Goal: Task Accomplishment & Management: Manage account settings

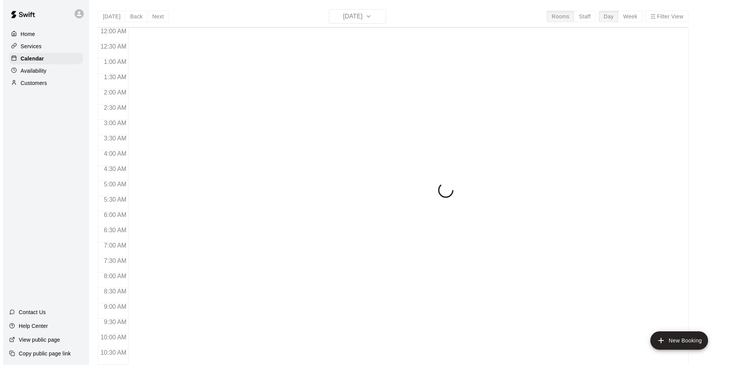
scroll to position [267, 0]
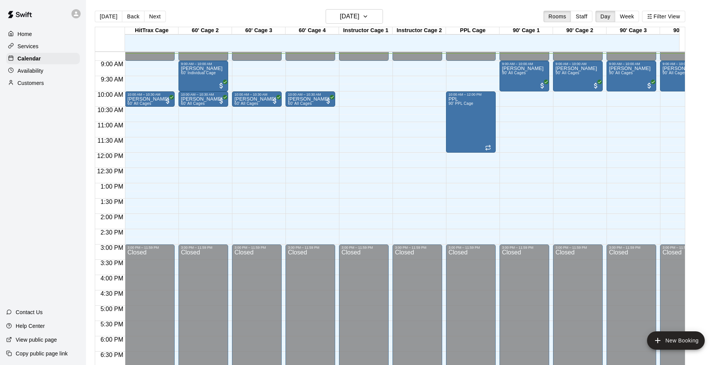
click at [76, 14] on icon at bounding box center [76, 13] width 7 height 7
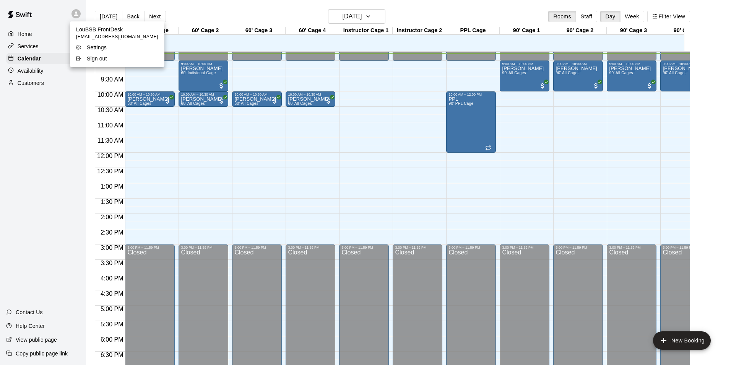
click at [75, 14] on div at bounding box center [365, 182] width 731 height 365
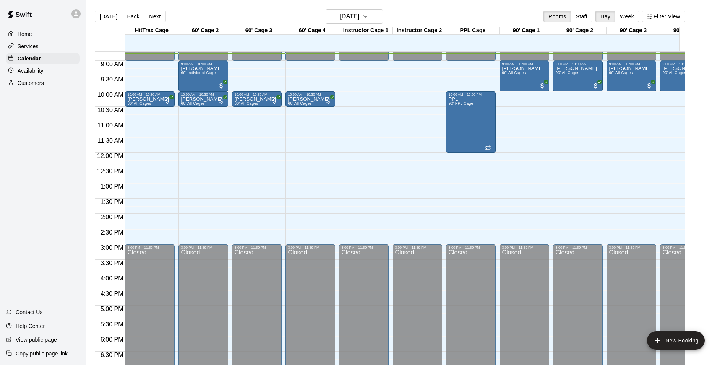
click at [47, 36] on div "Home" at bounding box center [43, 33] width 74 height 11
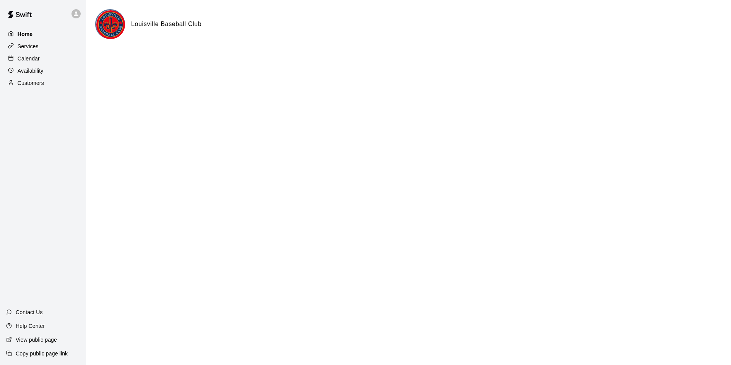
click at [111, 25] on img at bounding box center [110, 24] width 29 height 29
click at [76, 12] on icon at bounding box center [76, 13] width 5 height 5
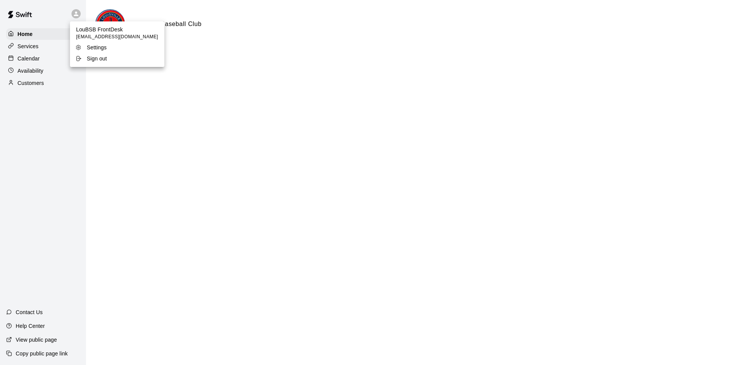
click at [99, 64] on li "Sign out" at bounding box center [117, 58] width 94 height 11
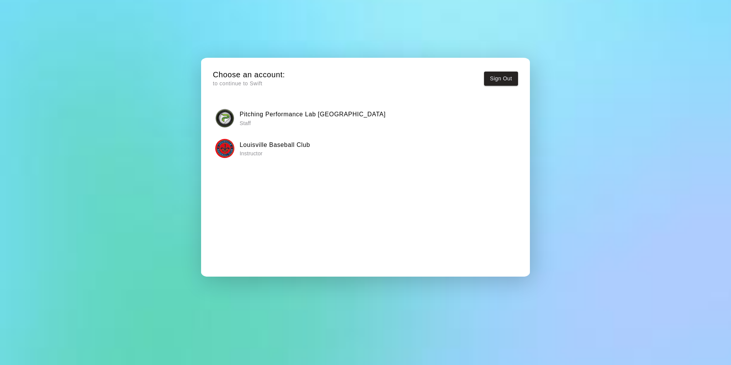
click at [349, 119] on div "Pitching Performance Lab Louisville Staff" at bounding box center [365, 118] width 300 height 19
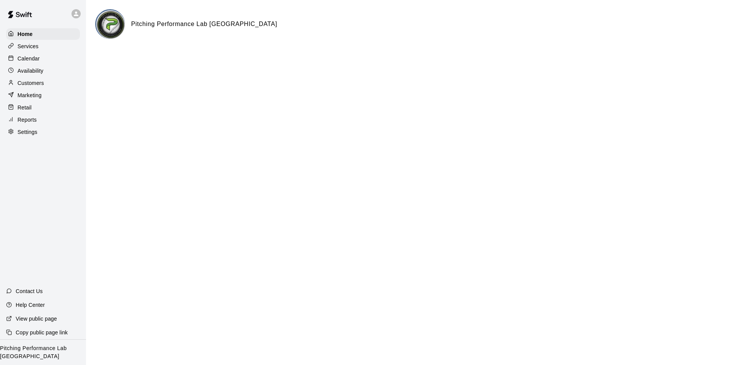
click at [39, 64] on div "Calendar" at bounding box center [43, 58] width 74 height 11
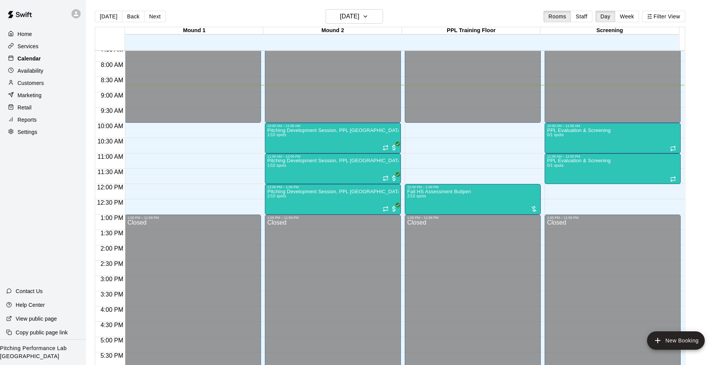
scroll to position [234, 0]
click at [76, 15] on icon at bounding box center [76, 13] width 5 height 5
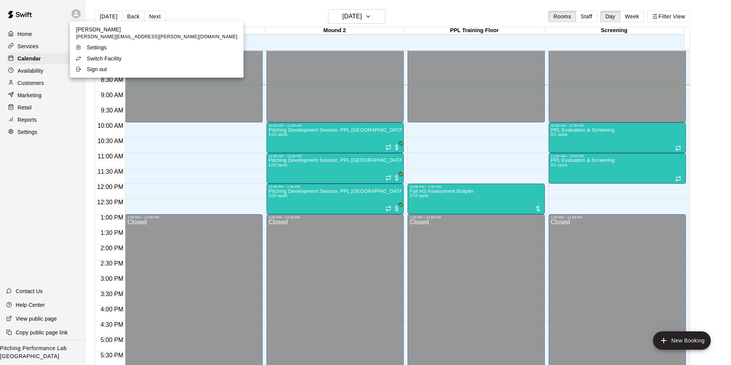
click at [117, 61] on p "Switch Facility" at bounding box center [104, 59] width 35 height 8
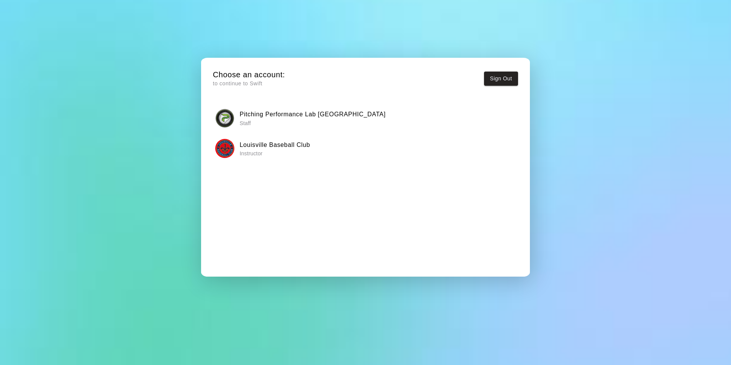
click at [278, 148] on h6 "Louisville Baseball Club" at bounding box center [275, 145] width 70 height 10
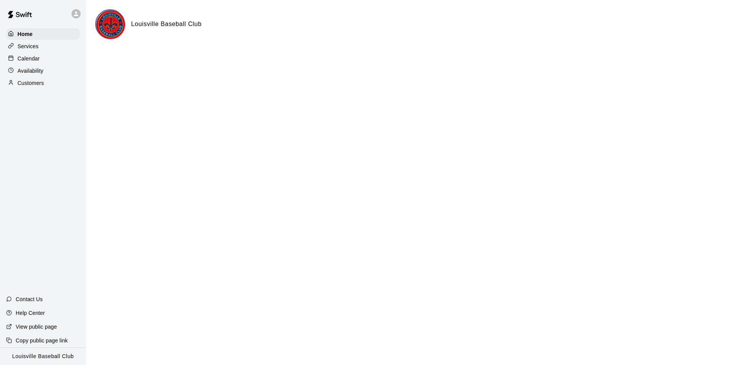
click at [41, 63] on div "Calendar" at bounding box center [43, 58] width 74 height 11
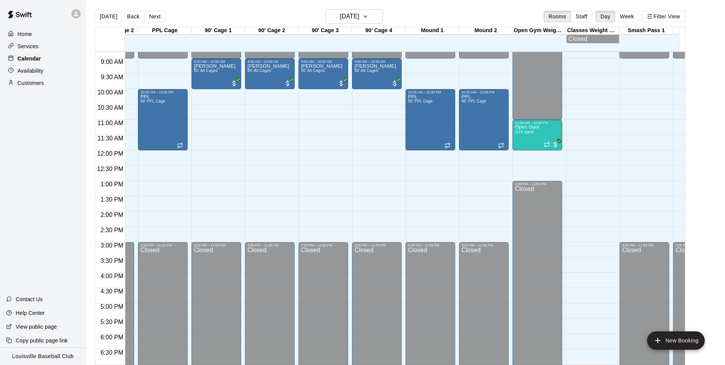
scroll to position [0, 308]
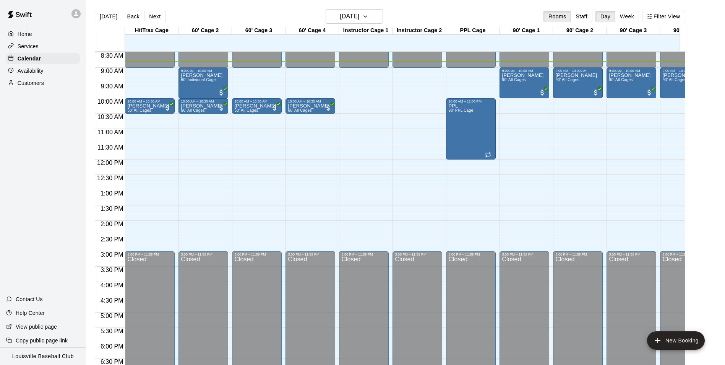
click at [74, 12] on icon at bounding box center [76, 13] width 7 height 7
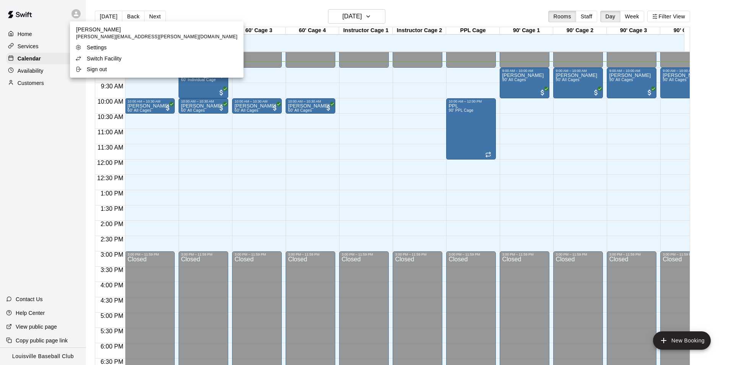
click at [93, 58] on p "Switch Facility" at bounding box center [104, 59] width 35 height 8
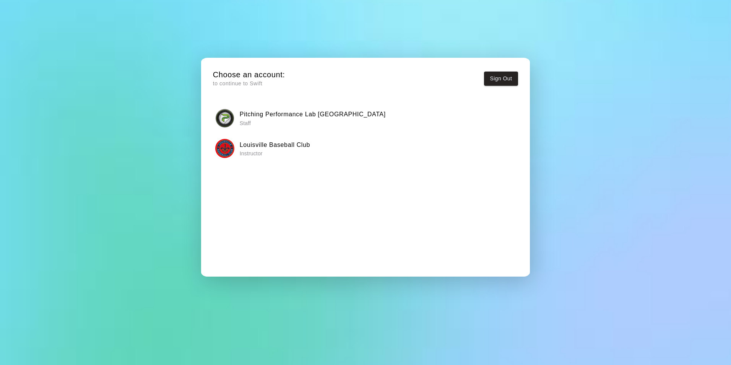
click at [262, 111] on h6 "Pitching Performance Lab [GEOGRAPHIC_DATA]" at bounding box center [313, 114] width 146 height 10
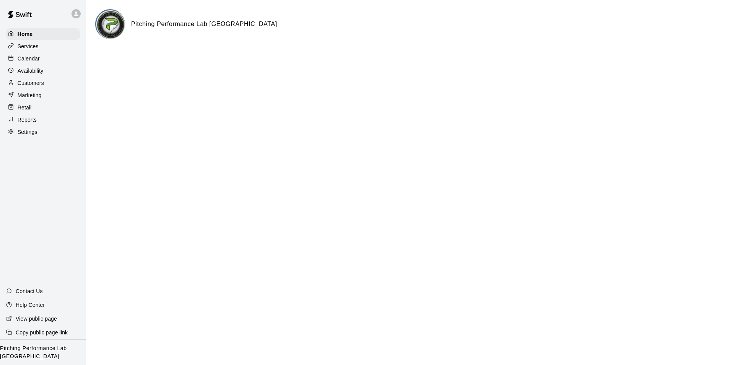
click at [44, 60] on div "Calendar" at bounding box center [43, 58] width 74 height 11
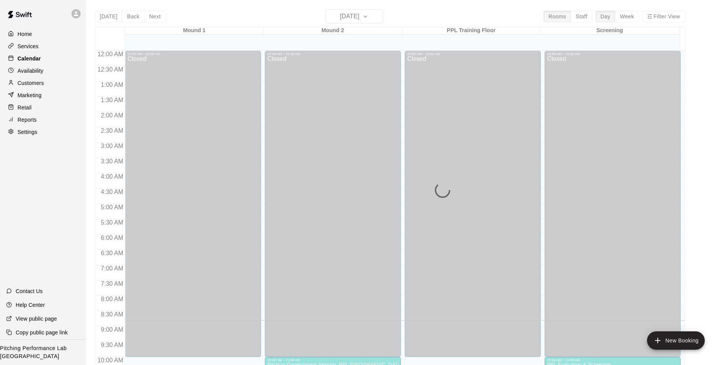
scroll to position [269, 0]
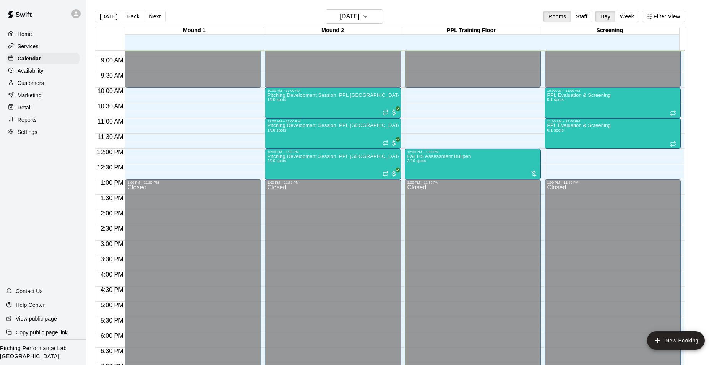
click at [78, 11] on icon at bounding box center [76, 13] width 7 height 7
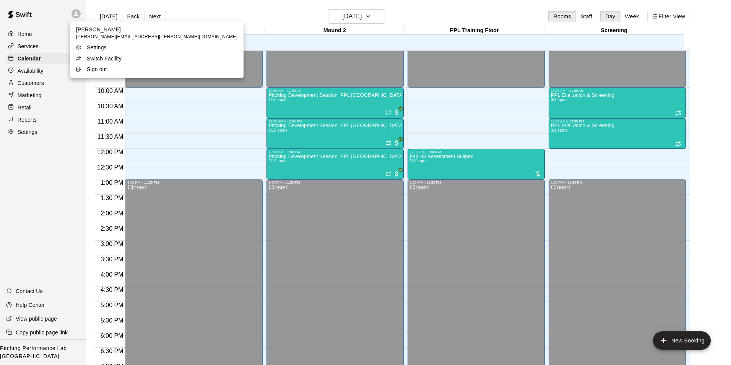
click at [92, 57] on p "Switch Facility" at bounding box center [104, 59] width 35 height 8
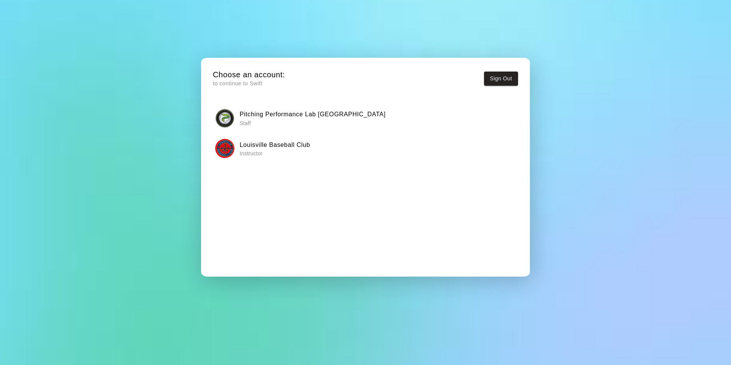
click at [233, 147] on img "button" at bounding box center [224, 148] width 19 height 19
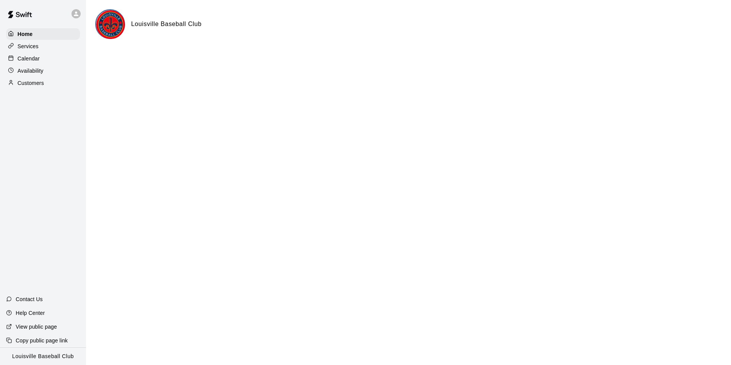
click at [36, 58] on p "Calendar" at bounding box center [29, 59] width 22 height 8
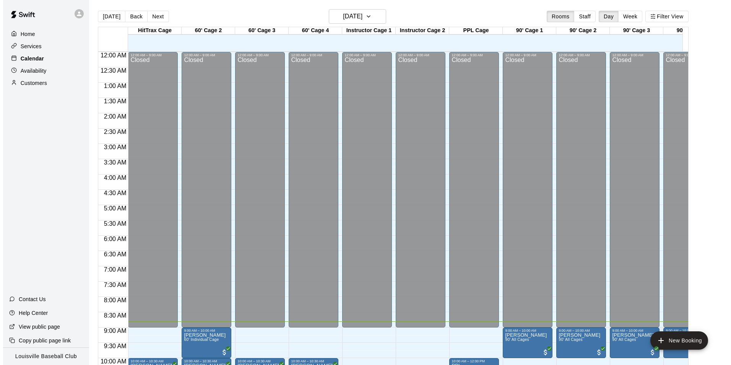
scroll to position [270, 0]
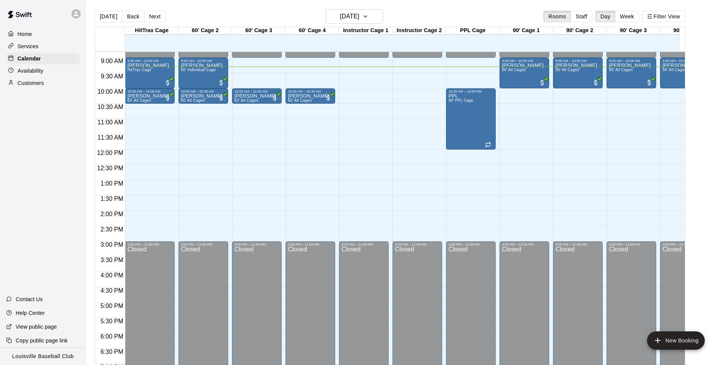
click at [347, 163] on div "12:00 AM – 9:00 AM Closed 3:00 PM – 11:59 PM Closed" at bounding box center [364, 149] width 50 height 734
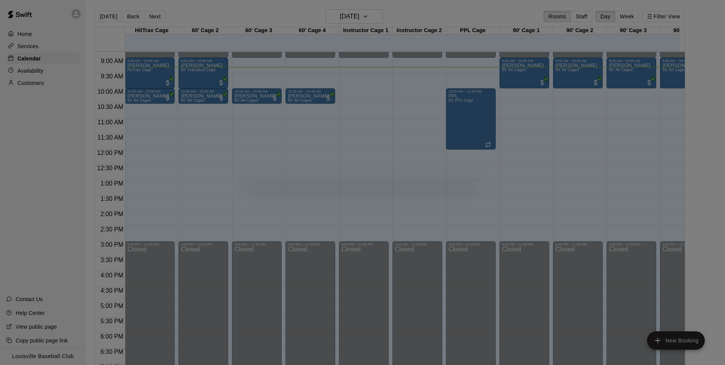
click at [169, 181] on div at bounding box center [362, 182] width 725 height 365
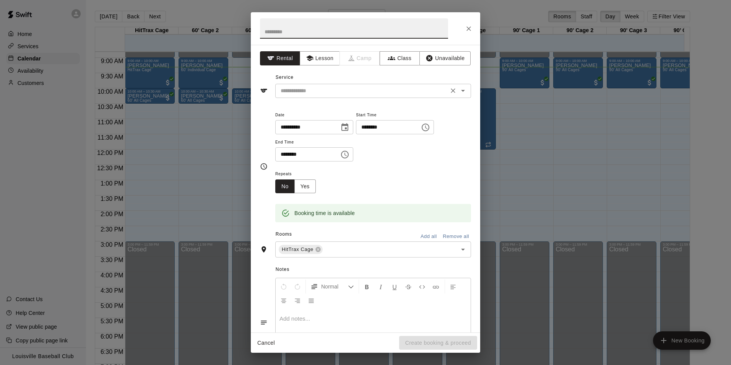
click at [411, 93] on input "text" at bounding box center [362, 91] width 169 height 10
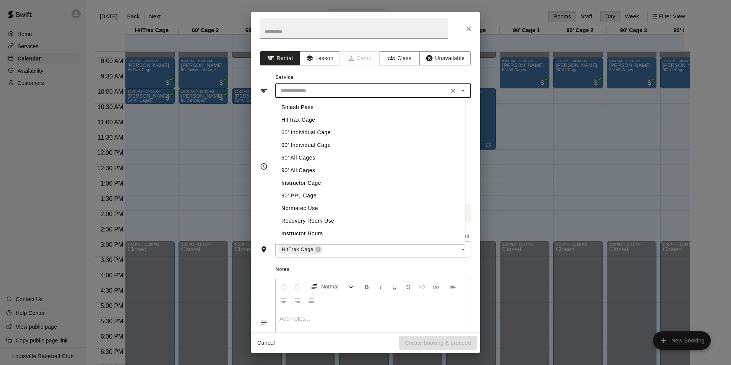
click at [341, 135] on li "60' Individual Cage" at bounding box center [370, 132] width 190 height 13
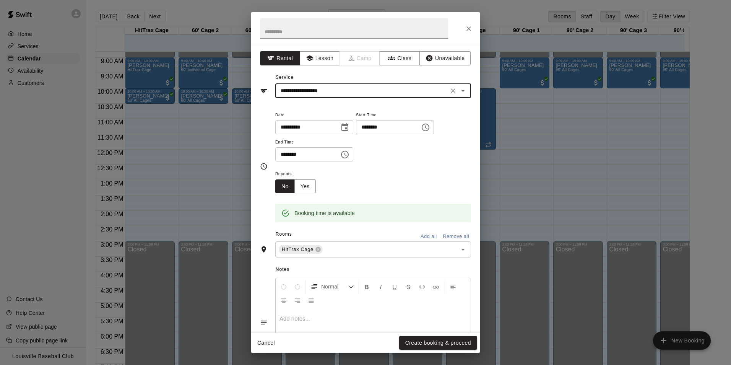
click at [461, 91] on icon "Open" at bounding box center [463, 91] width 4 height 2
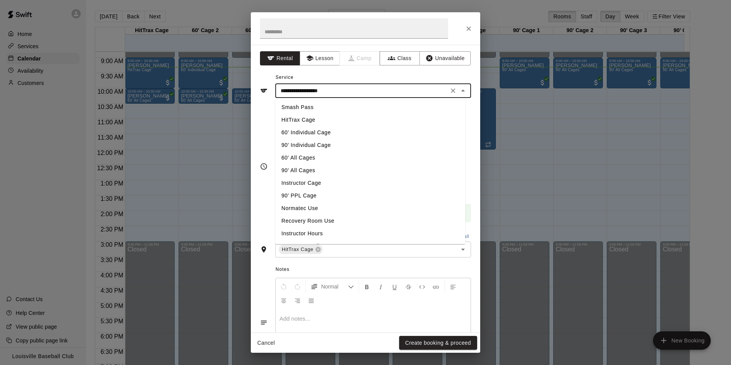
click at [320, 146] on li "90' Individual Cage" at bounding box center [370, 145] width 190 height 13
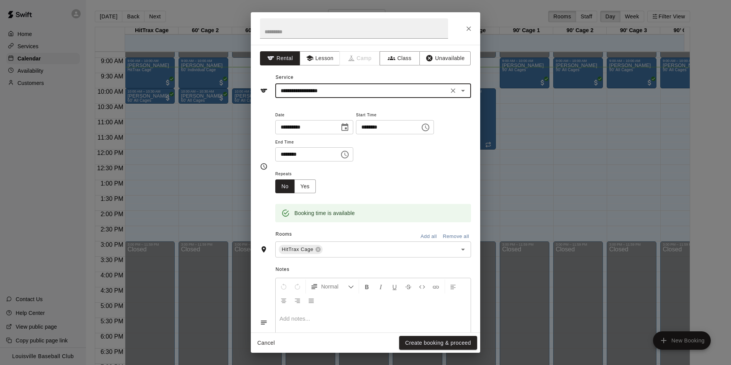
click at [461, 91] on icon "Open" at bounding box center [463, 91] width 4 height 2
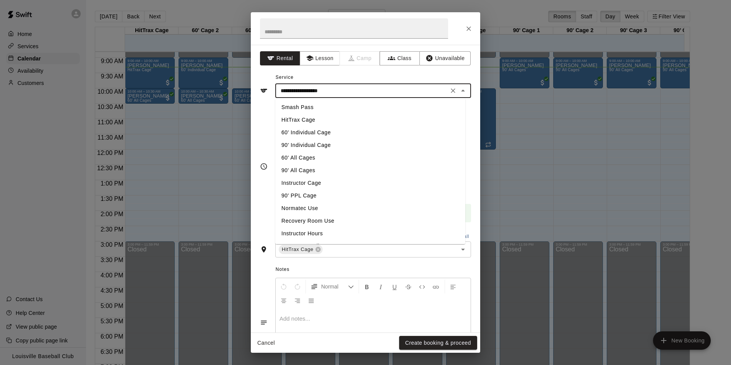
click at [330, 135] on li "60' Individual Cage" at bounding box center [370, 132] width 190 height 13
type input "**********"
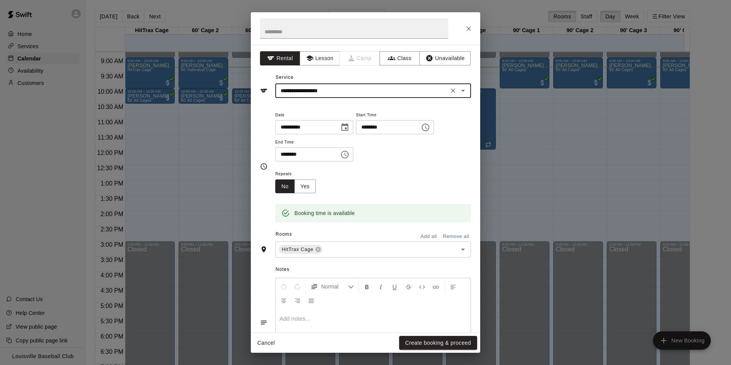
click at [317, 249] on icon at bounding box center [318, 249] width 6 height 6
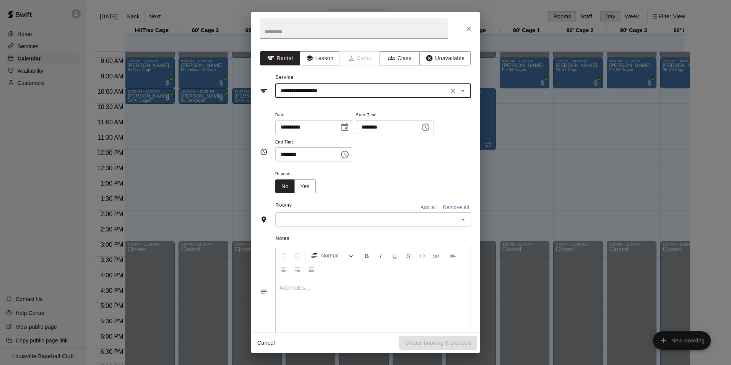
click at [461, 220] on icon "Open" at bounding box center [463, 220] width 4 height 2
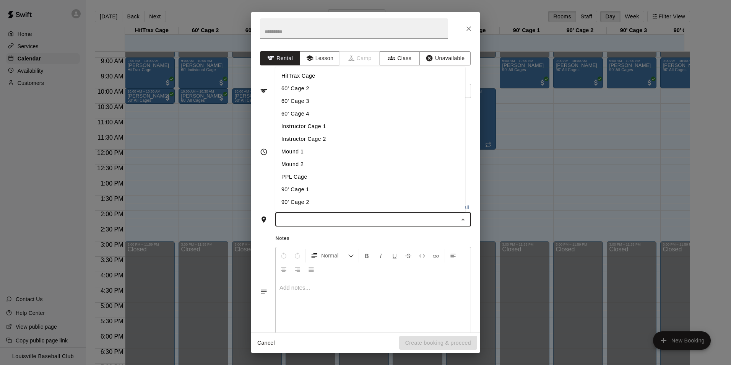
click at [267, 195] on div "**********" at bounding box center [365, 152] width 211 height 96
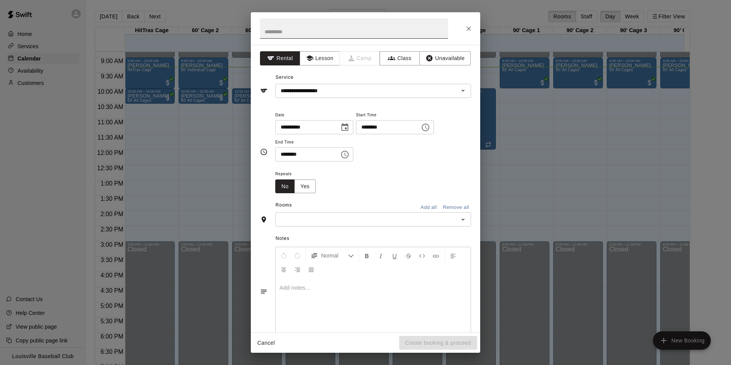
click at [359, 29] on input "text" at bounding box center [354, 28] width 188 height 20
type input "******"
click at [398, 221] on input "text" at bounding box center [367, 220] width 179 height 10
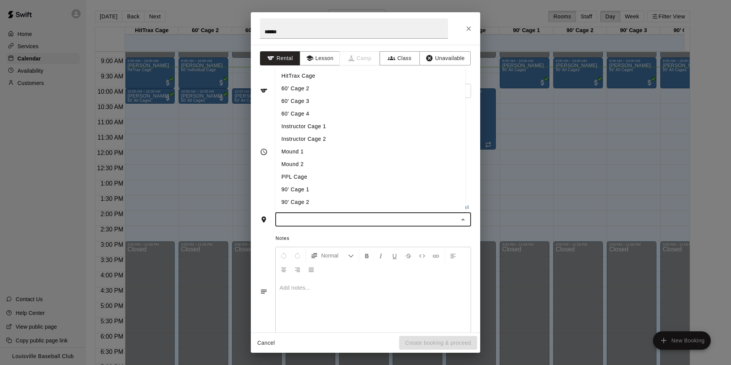
click at [329, 76] on li "HitTrax Cage" at bounding box center [370, 76] width 190 height 13
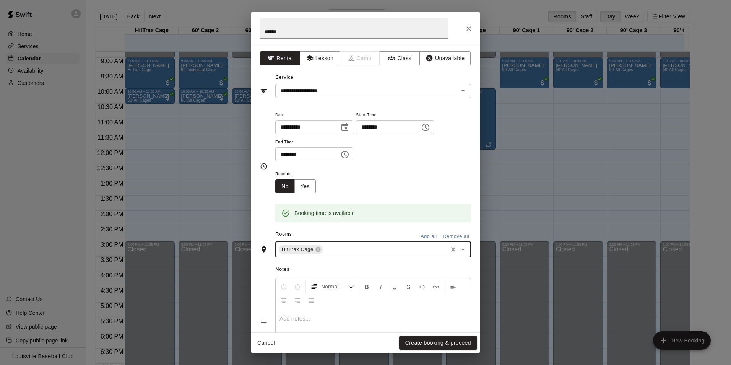
click at [459, 250] on icon "Open" at bounding box center [463, 249] width 9 height 9
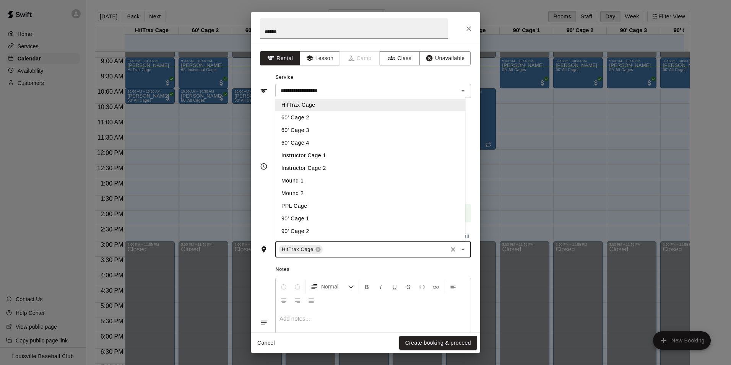
click at [320, 120] on li "60' Cage 2" at bounding box center [370, 117] width 190 height 13
click at [322, 133] on li "60' Cage 3" at bounding box center [370, 130] width 190 height 13
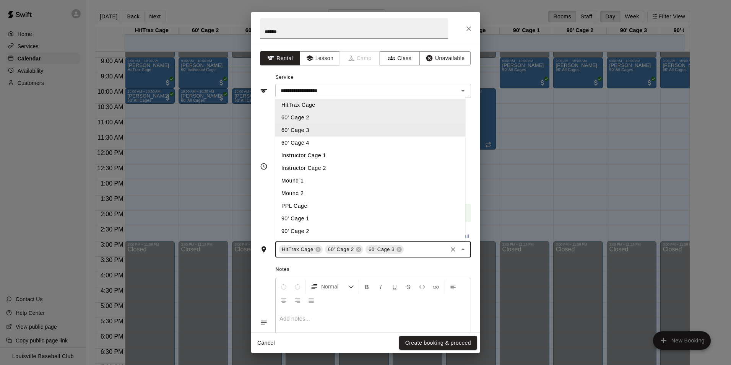
click at [320, 145] on li "60' Cage 4" at bounding box center [370, 143] width 190 height 13
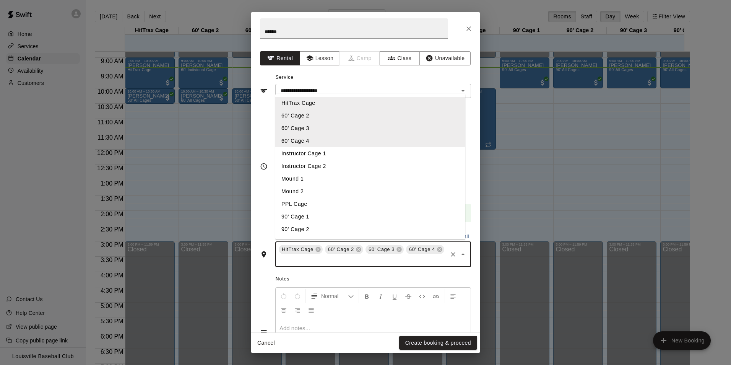
click at [356, 159] on li "Instructor Cage 1" at bounding box center [370, 153] width 190 height 13
click at [348, 169] on li "Instructor Cage 2" at bounding box center [370, 168] width 190 height 13
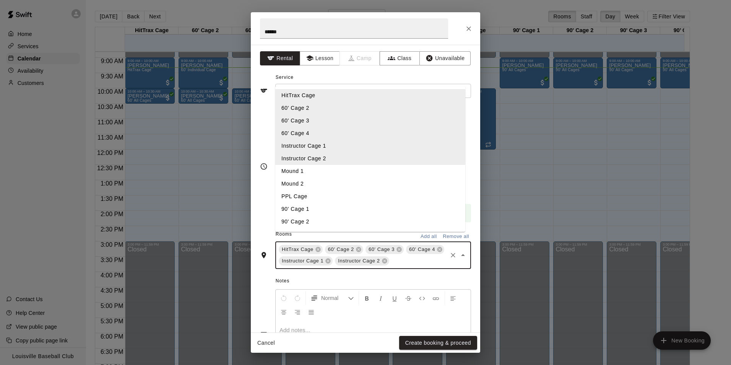
click at [335, 177] on li "Mound 1" at bounding box center [370, 171] width 190 height 13
click at [328, 188] on li "Mound 2" at bounding box center [370, 182] width 190 height 13
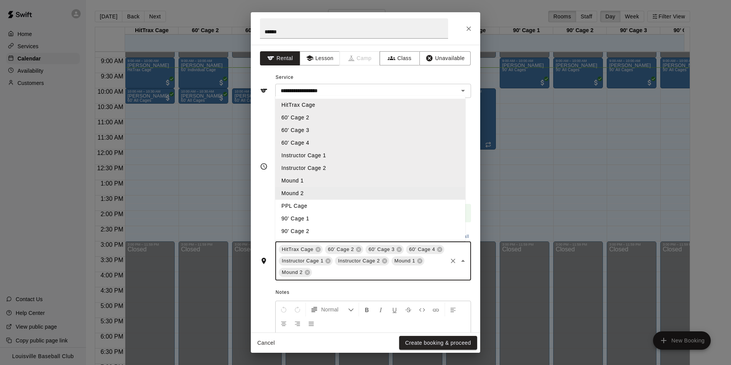
click at [323, 209] on li "PPL Cage" at bounding box center [370, 206] width 190 height 13
click at [321, 216] on li "90' Cage 1" at bounding box center [370, 218] width 190 height 13
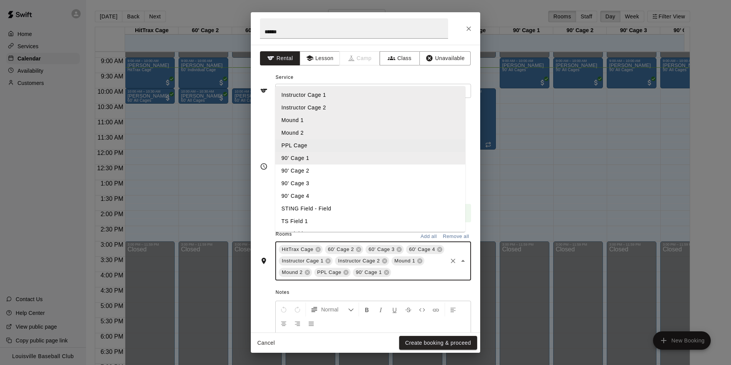
scroll to position [51, 0]
click at [331, 177] on li "90' Cage 2" at bounding box center [370, 170] width 190 height 13
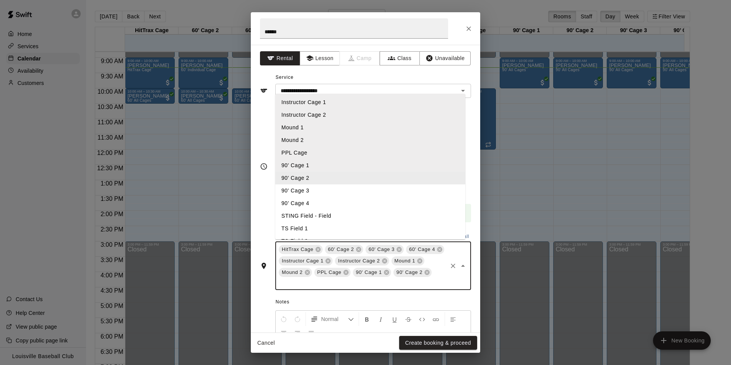
click at [323, 196] on li "90' Cage 3" at bounding box center [370, 190] width 190 height 13
click at [320, 208] on li "90’ Cage 4" at bounding box center [370, 205] width 190 height 13
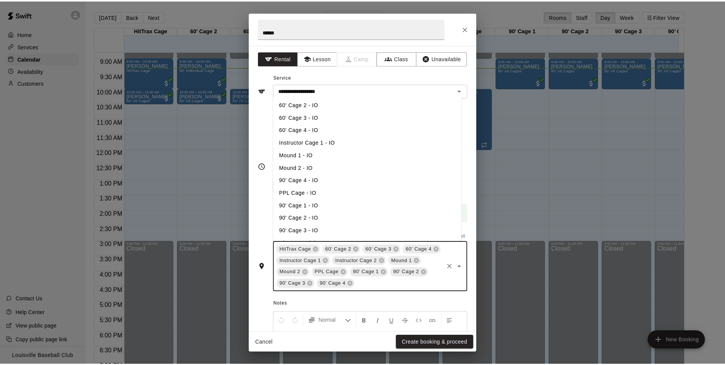
scroll to position [184, 0]
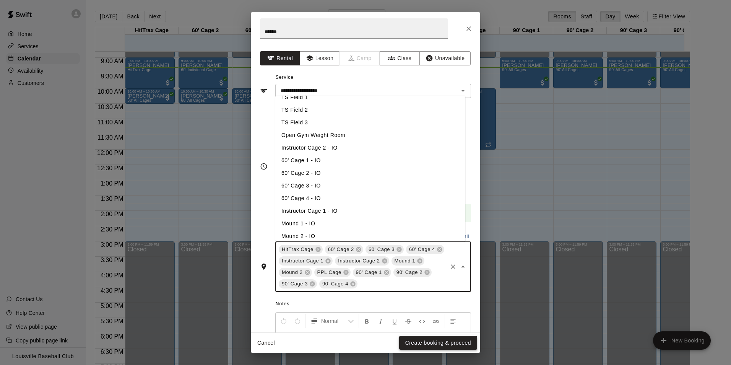
click at [461, 344] on button "Create booking & proceed" at bounding box center [438, 343] width 78 height 14
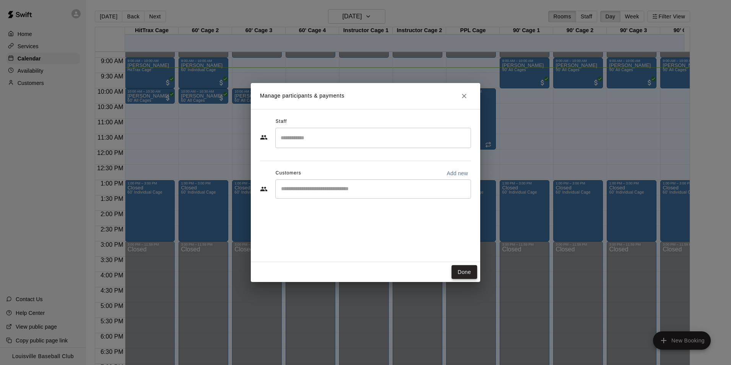
click at [463, 275] on button "Done" at bounding box center [465, 272] width 26 height 14
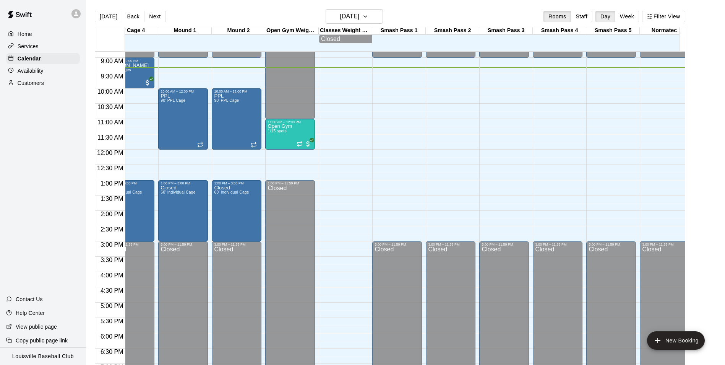
scroll to position [0, 602]
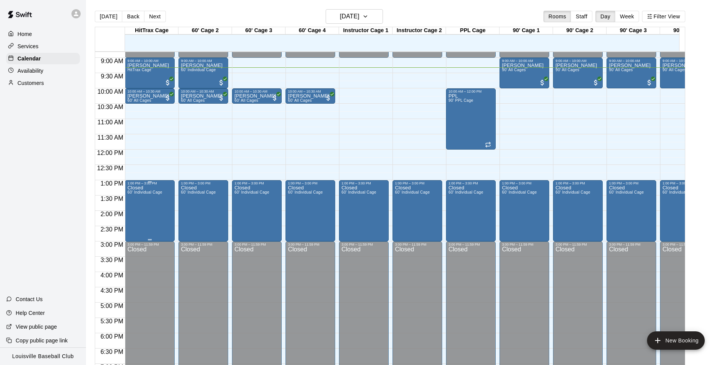
click at [159, 225] on div "Closed 60' Individual Cage" at bounding box center [144, 367] width 35 height 365
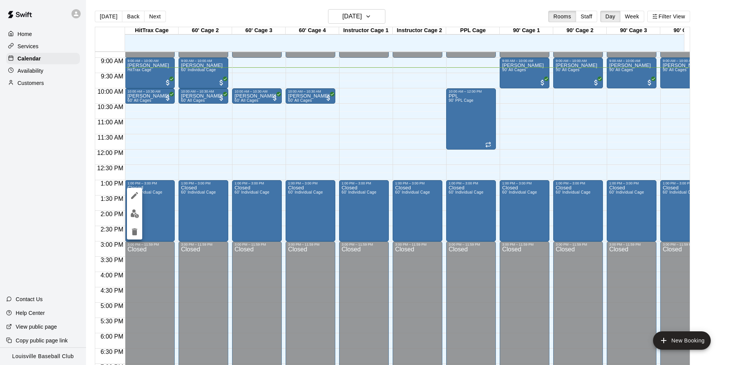
click at [134, 239] on button "delete" at bounding box center [134, 231] width 15 height 15
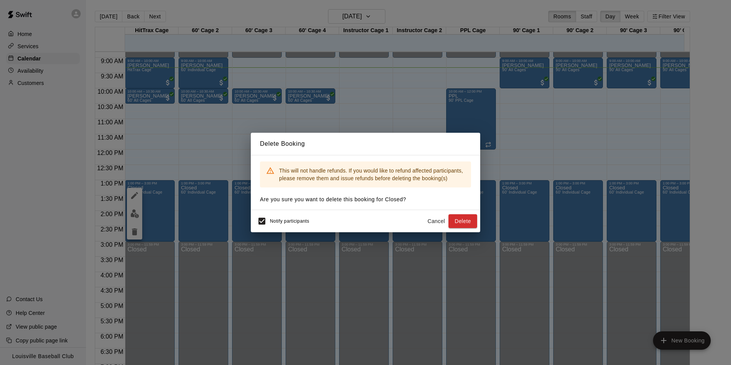
click at [459, 220] on button "Delete" at bounding box center [463, 221] width 29 height 14
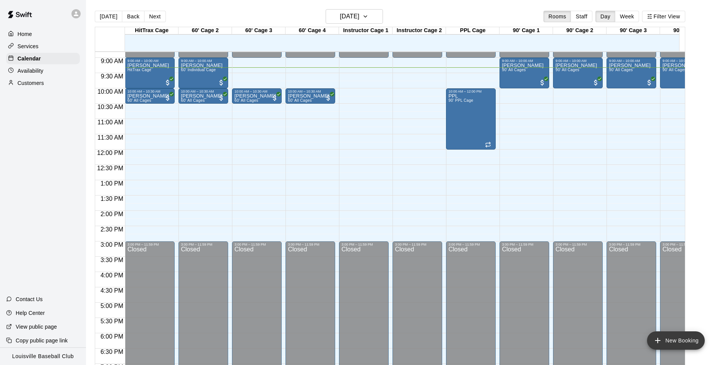
click at [667, 345] on button "New Booking" at bounding box center [676, 340] width 58 height 18
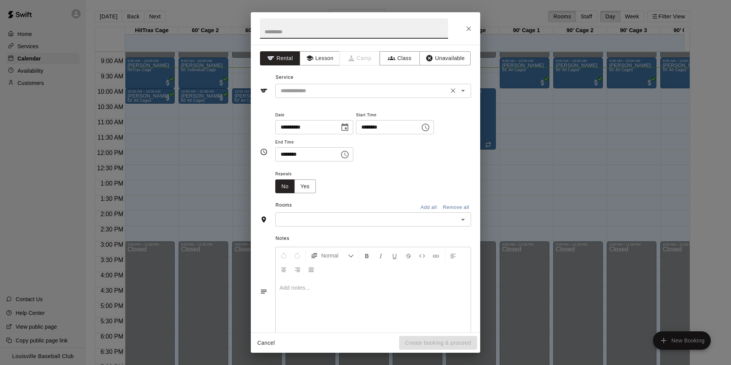
click at [371, 95] on input "text" at bounding box center [362, 91] width 169 height 10
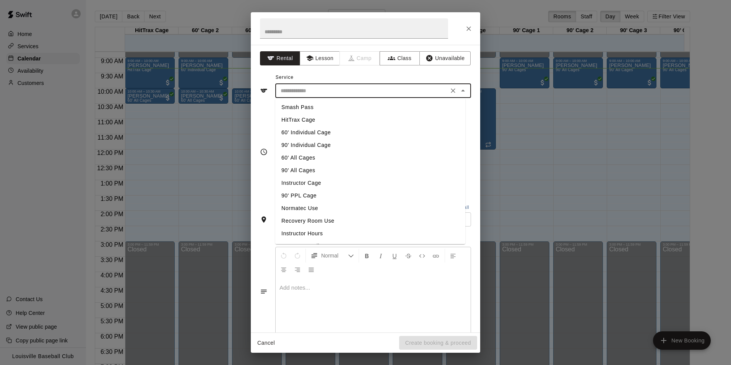
click at [356, 156] on li "60' All Cages" at bounding box center [370, 157] width 190 height 13
type input "**********"
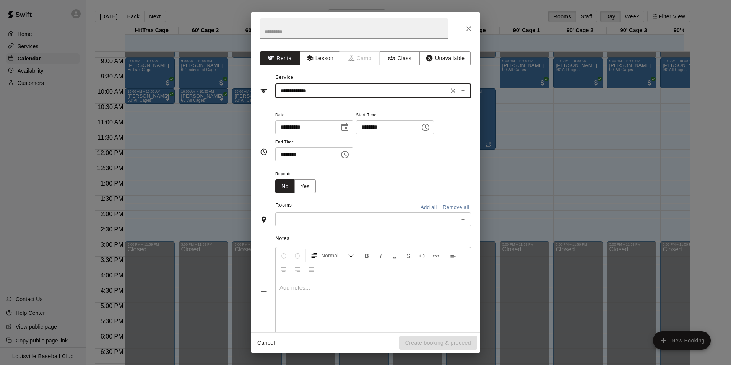
click at [311, 220] on input "text" at bounding box center [367, 220] width 179 height 10
click at [443, 63] on button "Unavailable" at bounding box center [445, 58] width 51 height 14
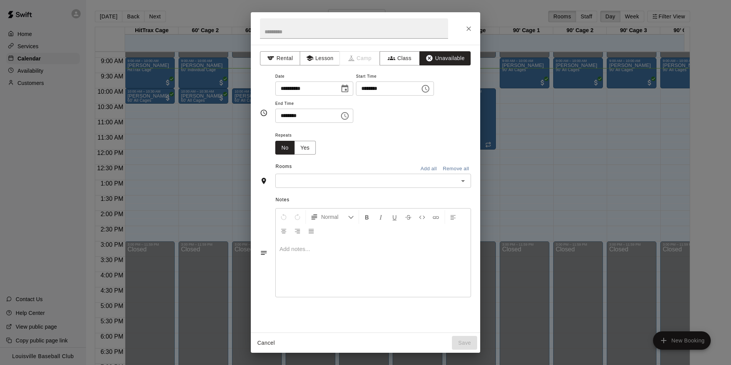
click at [337, 178] on input "text" at bounding box center [367, 181] width 179 height 10
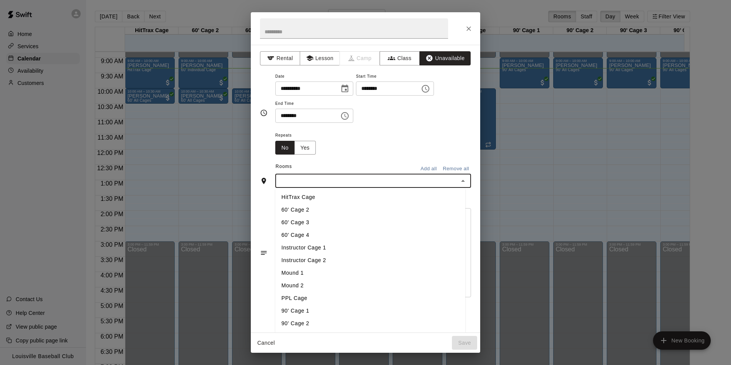
click at [344, 200] on li "HitTrax Cage" at bounding box center [370, 197] width 190 height 13
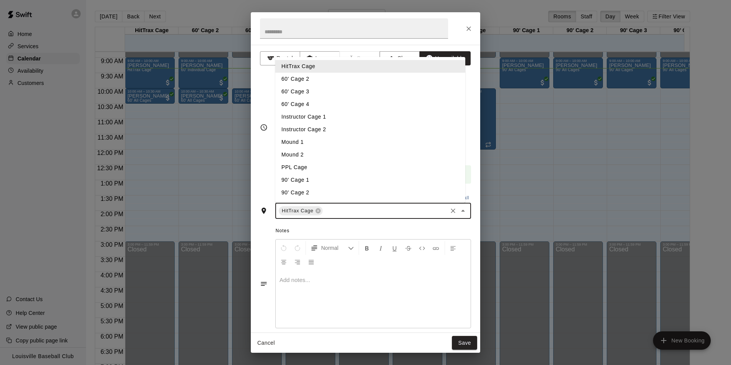
click at [303, 80] on li "60' Cage 2" at bounding box center [370, 79] width 190 height 13
click at [312, 92] on li "60' Cage 3" at bounding box center [370, 91] width 190 height 13
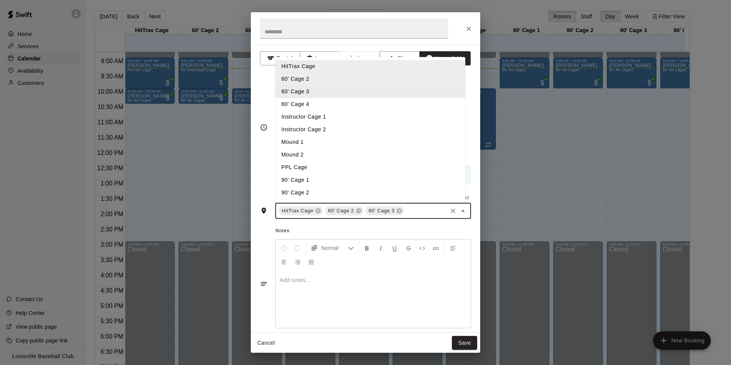
click at [308, 107] on li "60' Cage 4" at bounding box center [370, 104] width 190 height 13
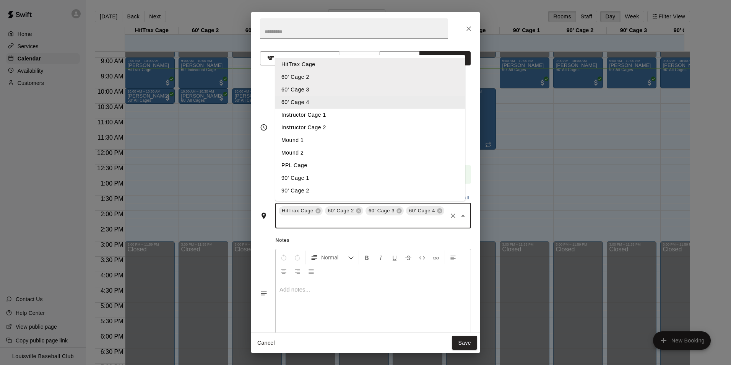
click at [302, 117] on li "Instructor Cage 1" at bounding box center [370, 115] width 190 height 13
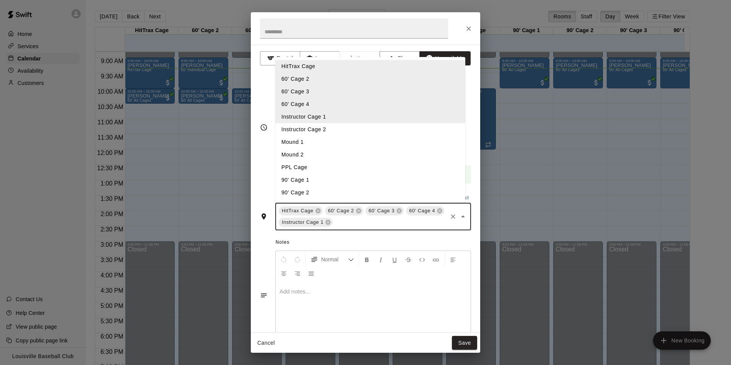
click at [306, 145] on li "Mound 1" at bounding box center [370, 142] width 190 height 13
click at [315, 129] on li "Instructor Cage 2" at bounding box center [370, 129] width 190 height 13
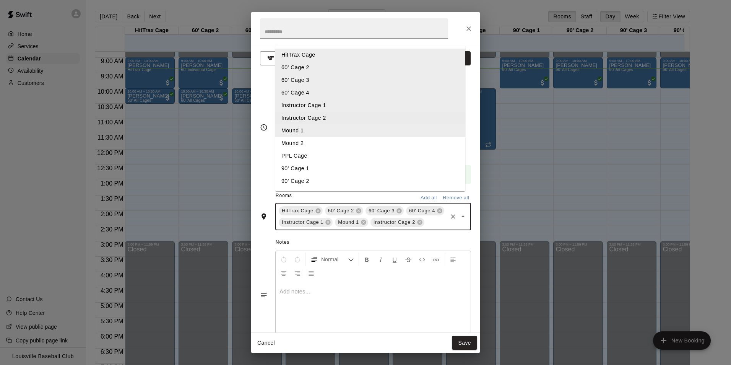
click at [302, 150] on li "Mound 2" at bounding box center [370, 143] width 190 height 13
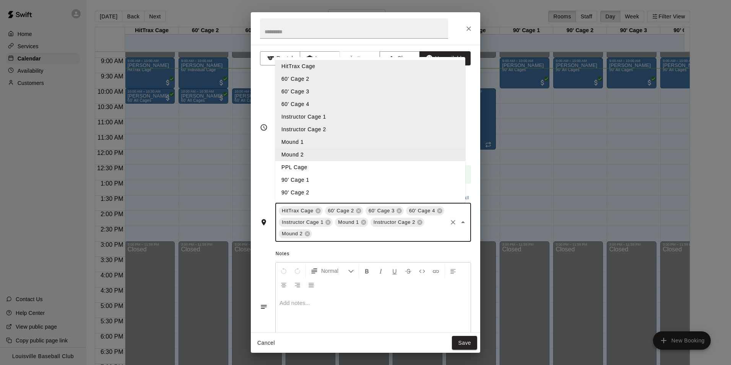
click at [316, 165] on li "PPL Cage" at bounding box center [370, 167] width 190 height 13
click at [313, 183] on li "90' Cage 1" at bounding box center [370, 180] width 190 height 13
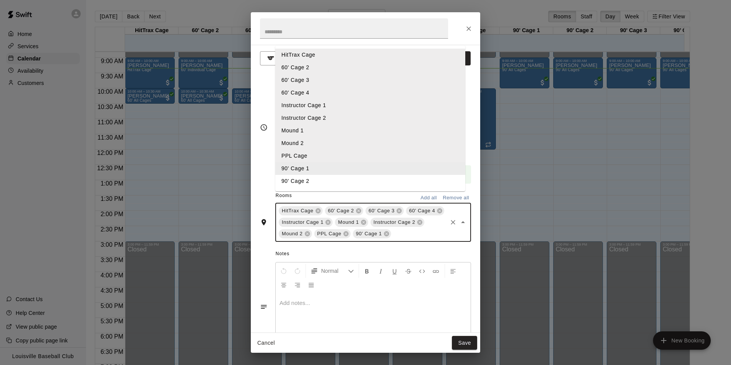
click at [314, 187] on li "90' Cage 2" at bounding box center [370, 181] width 190 height 13
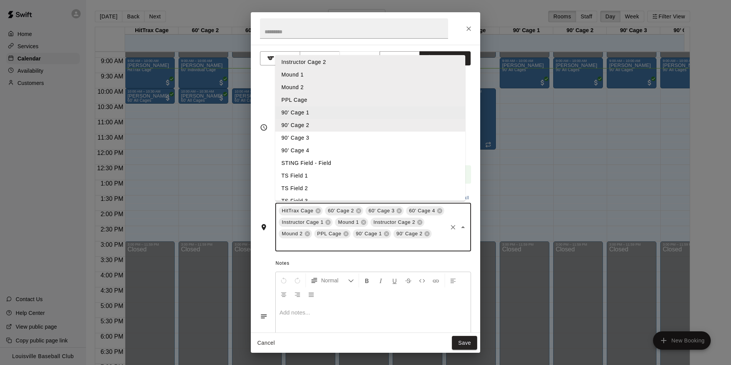
scroll to position [71, 0]
click at [328, 138] on li "90' Cage 3" at bounding box center [370, 132] width 190 height 13
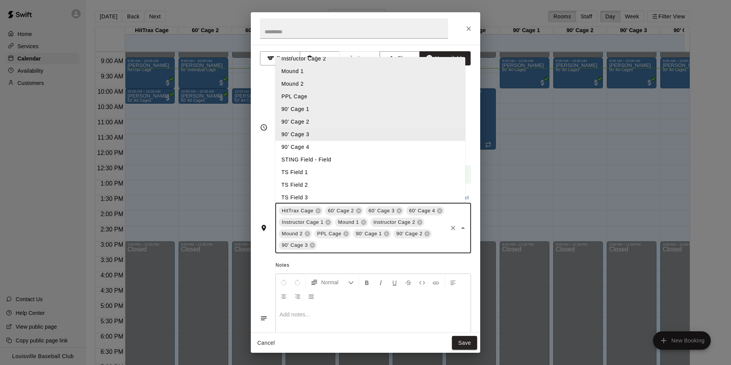
click at [315, 150] on li "90’ Cage 4" at bounding box center [370, 147] width 190 height 13
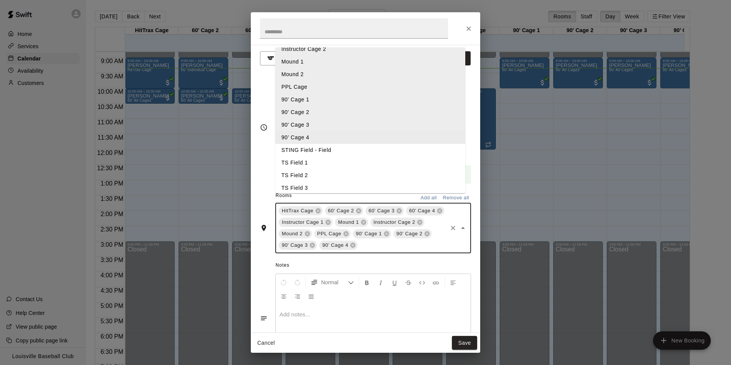
click at [394, 272] on span "Notes" at bounding box center [373, 265] width 195 height 12
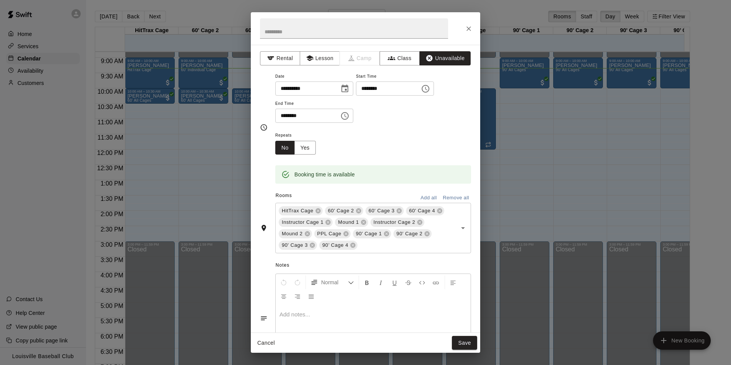
click at [406, 91] on input "********" at bounding box center [385, 88] width 59 height 14
click at [430, 90] on icon "Choose time, selected time is 8:00 AM" at bounding box center [425, 88] width 9 height 9
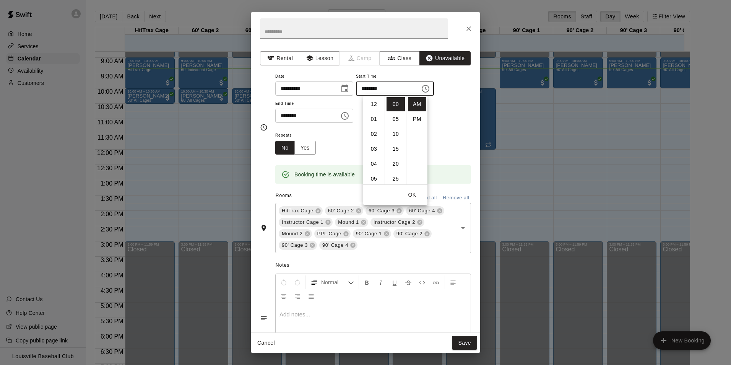
scroll to position [119, 0]
click at [415, 125] on li "PM" at bounding box center [417, 119] width 18 height 14
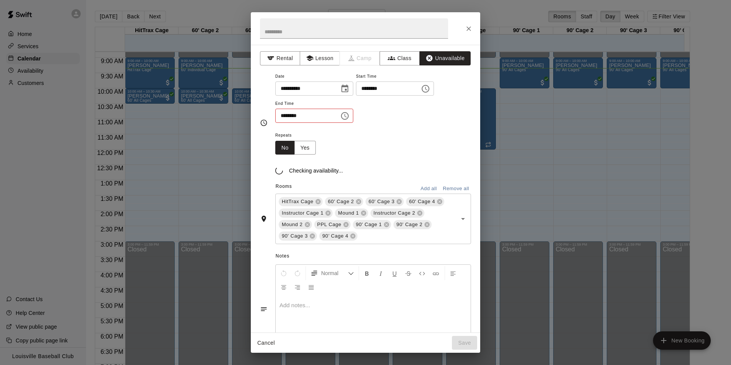
scroll to position [14, 0]
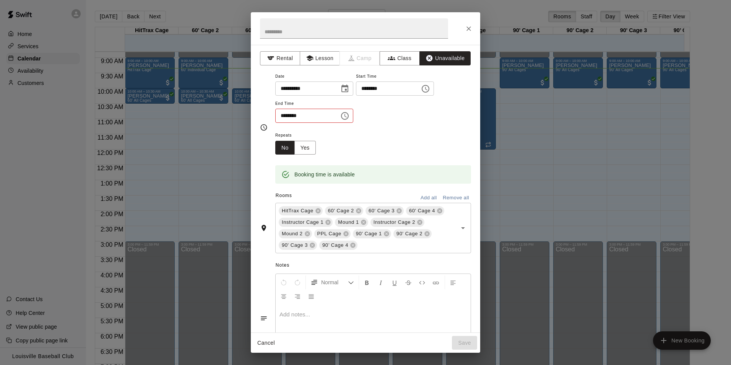
click at [415, 88] on input "********" at bounding box center [385, 88] width 59 height 14
click at [430, 91] on icon "Choose time, selected time is 8:00 PM" at bounding box center [425, 88] width 9 height 9
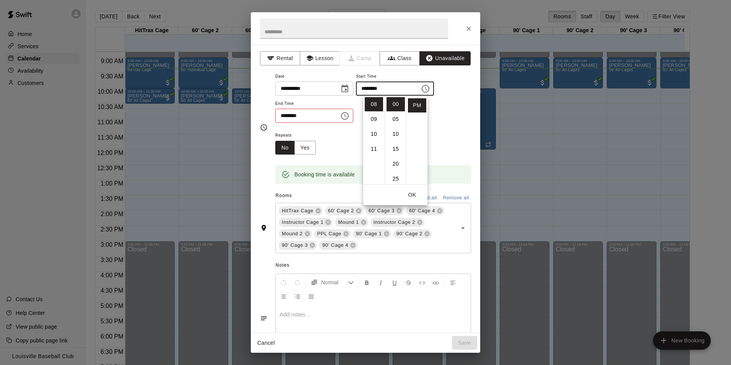
click at [411, 90] on input "********" at bounding box center [385, 88] width 59 height 14
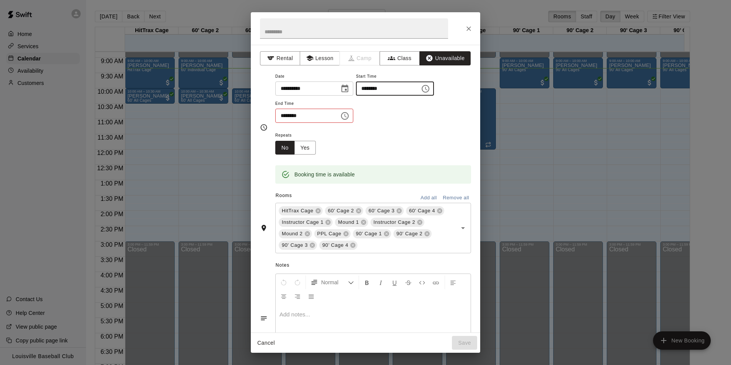
type input "********"
click at [288, 116] on input "********" at bounding box center [304, 116] width 59 height 14
type input "********"
click at [469, 344] on button "Save" at bounding box center [464, 343] width 25 height 14
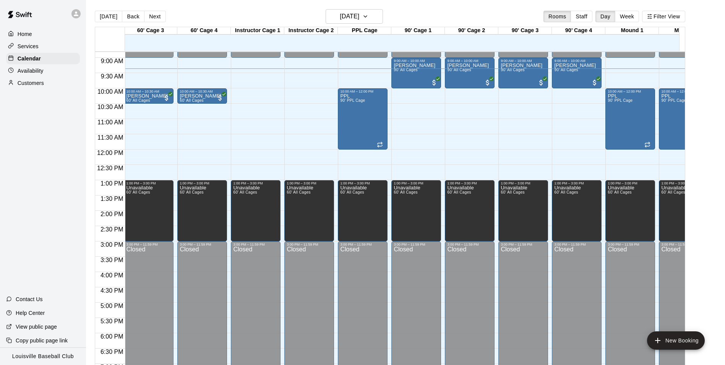
scroll to position [0, 115]
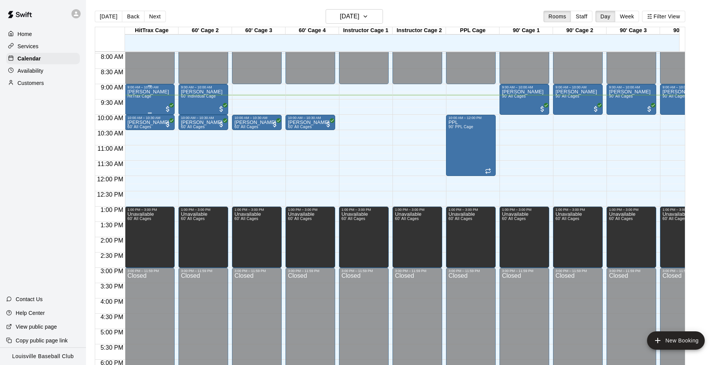
click at [152, 104] on div "Daniel Bracken HitTrax Cage" at bounding box center [148, 271] width 42 height 365
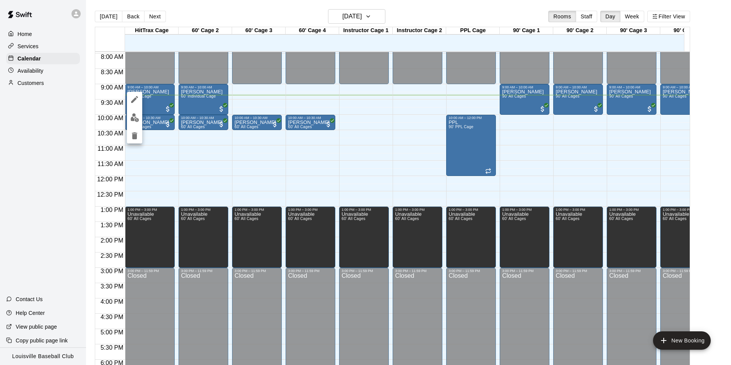
click at [136, 119] on img "edit" at bounding box center [134, 117] width 9 height 9
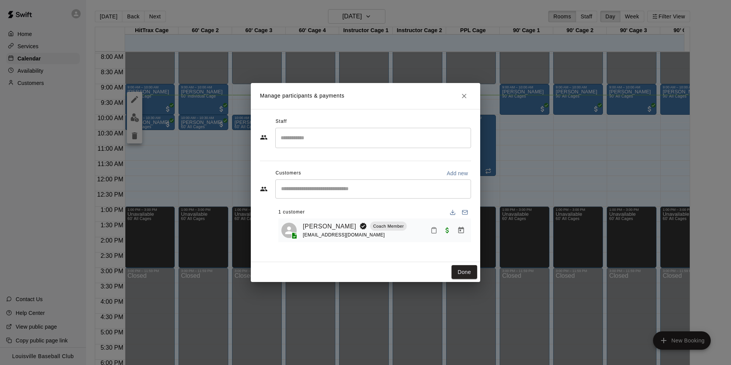
click at [464, 96] on icon "Close" at bounding box center [464, 96] width 5 height 5
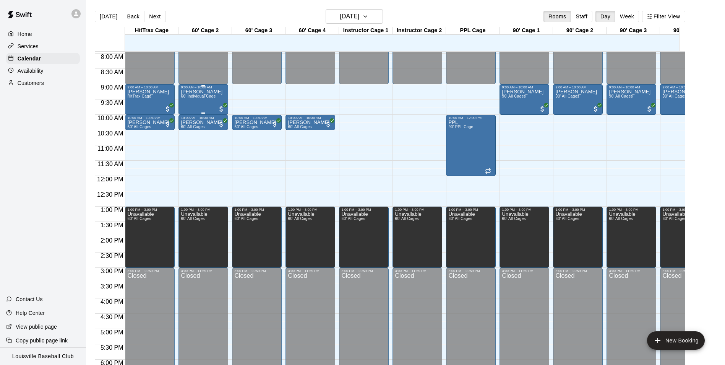
click at [201, 102] on div "Daniel Bracken 60' Individual Cage" at bounding box center [202, 271] width 42 height 365
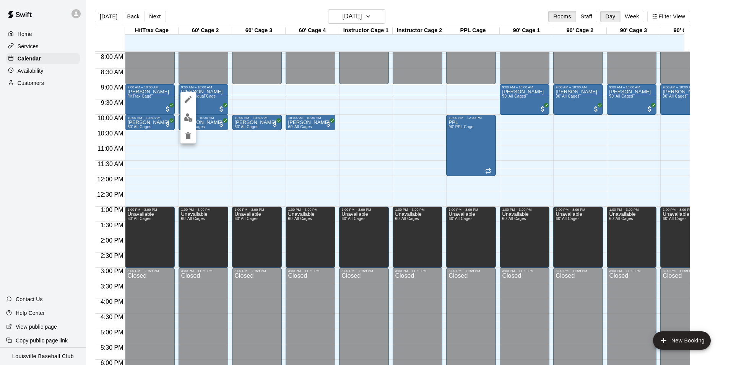
click at [185, 103] on icon "edit" at bounding box center [188, 99] width 7 height 7
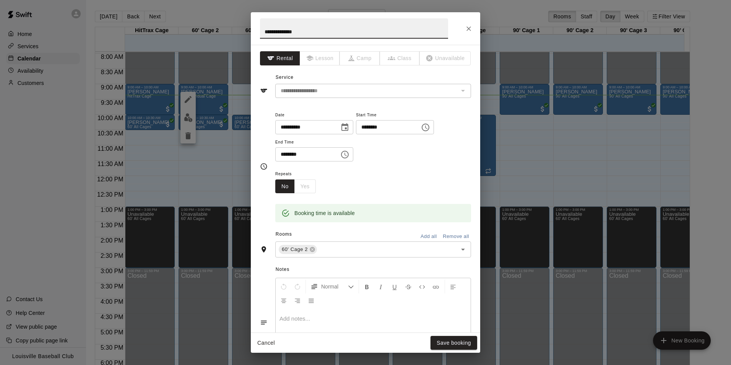
click at [524, 172] on div "**********" at bounding box center [365, 182] width 731 height 365
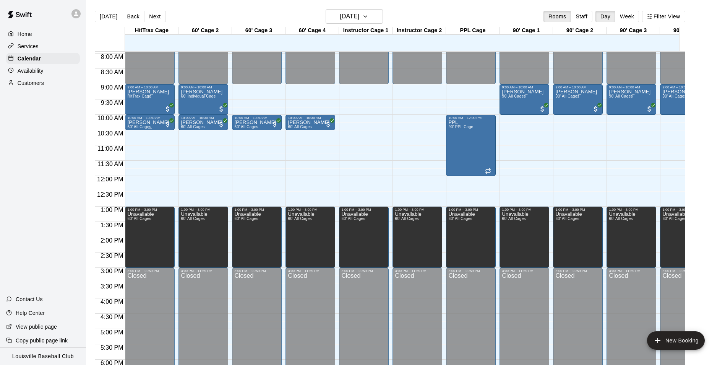
click at [140, 128] on span "60' All Cages" at bounding box center [139, 127] width 24 height 4
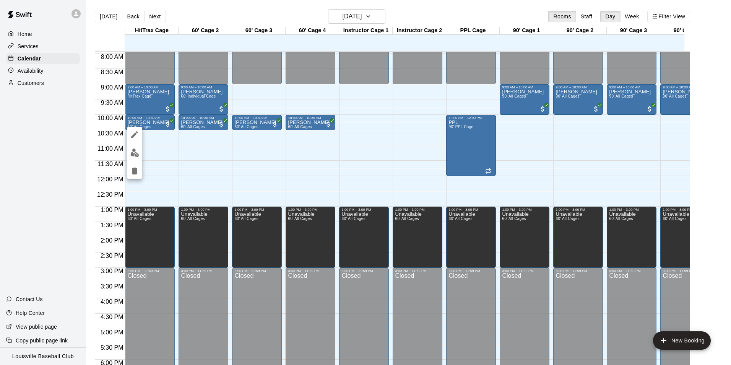
click at [171, 159] on div at bounding box center [365, 182] width 731 height 365
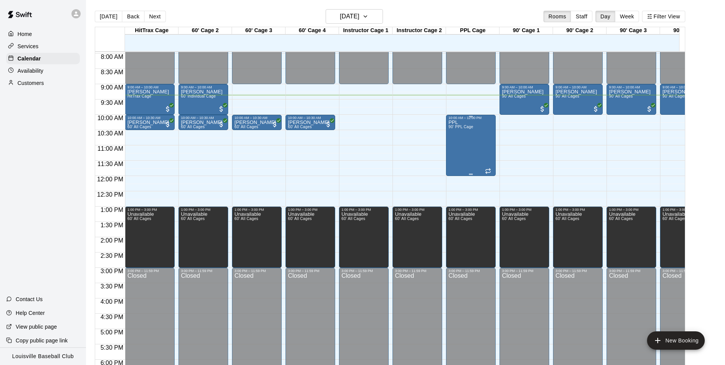
click at [475, 157] on div "PPL 90' PPL Cage" at bounding box center [471, 302] width 45 height 365
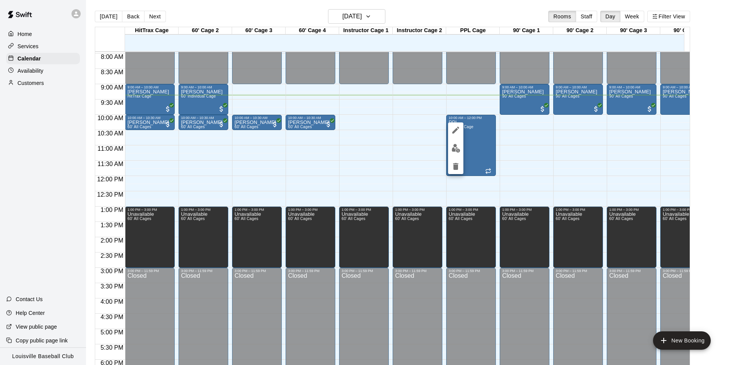
click at [524, 162] on div at bounding box center [365, 182] width 731 height 365
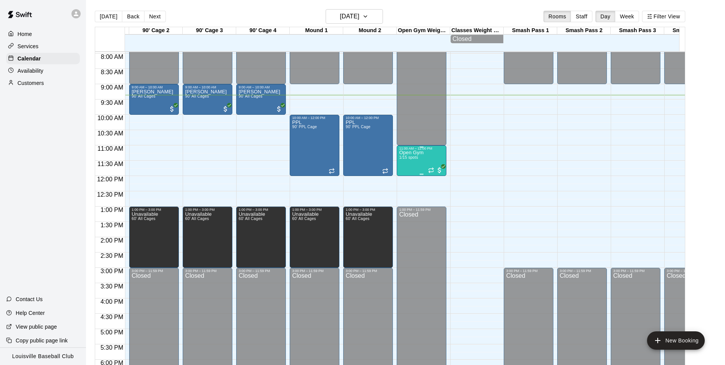
click at [418, 159] on span "1/15 spots" at bounding box center [408, 157] width 19 height 4
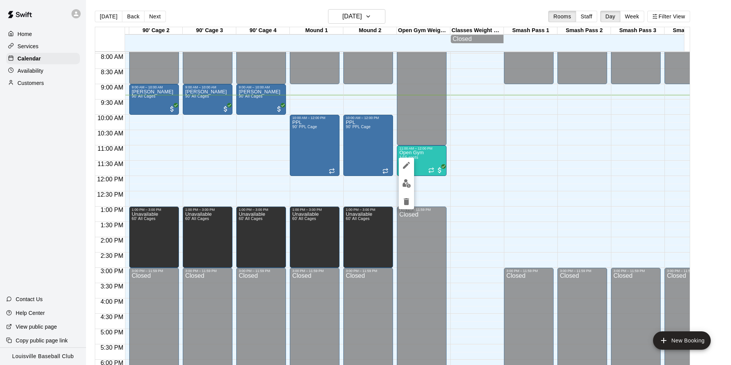
click at [406, 184] on img "edit" at bounding box center [406, 183] width 9 height 9
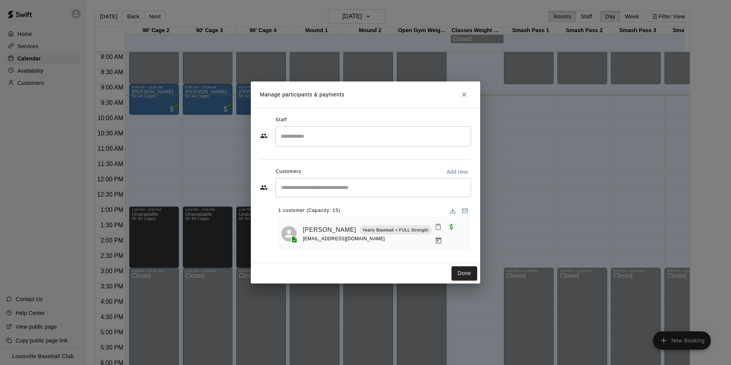
click at [461, 102] on h2 "Manage participants & payments" at bounding box center [365, 94] width 229 height 26
click at [464, 96] on icon "Close" at bounding box center [464, 95] width 8 height 8
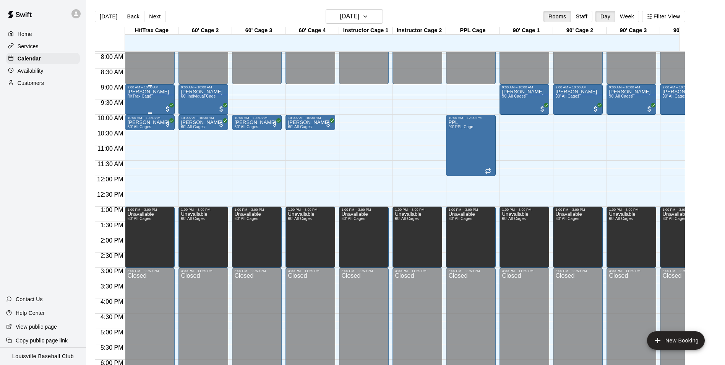
click at [144, 104] on div "Daniel Bracken HitTrax Cage" at bounding box center [148, 271] width 42 height 365
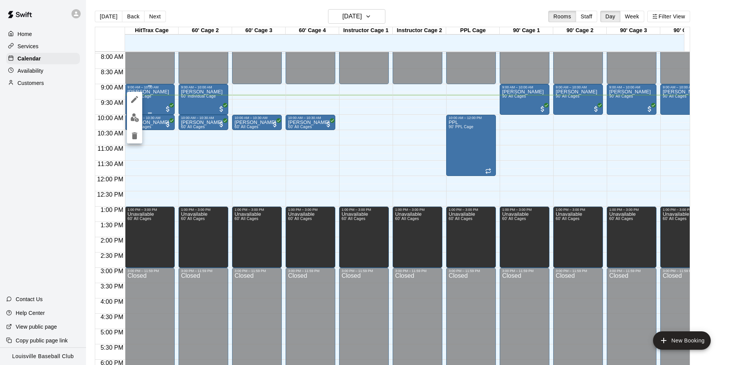
click at [135, 122] on button "edit" at bounding box center [134, 117] width 15 height 15
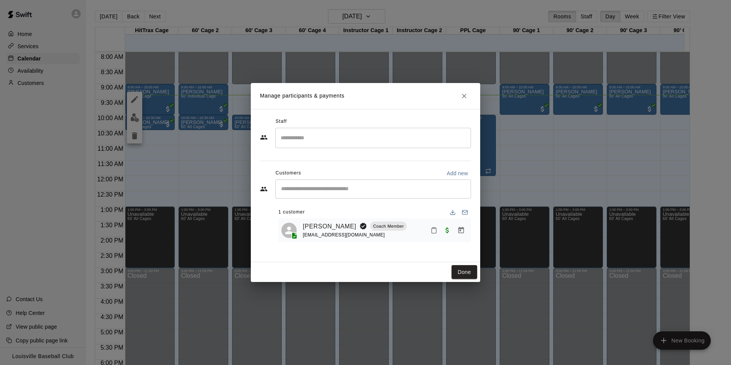
click at [434, 231] on icon "Mark attendance" at bounding box center [434, 230] width 7 height 7
click at [466, 234] on p "Mark attended" at bounding box center [486, 233] width 68 height 8
click at [460, 276] on button "Done" at bounding box center [465, 272] width 26 height 14
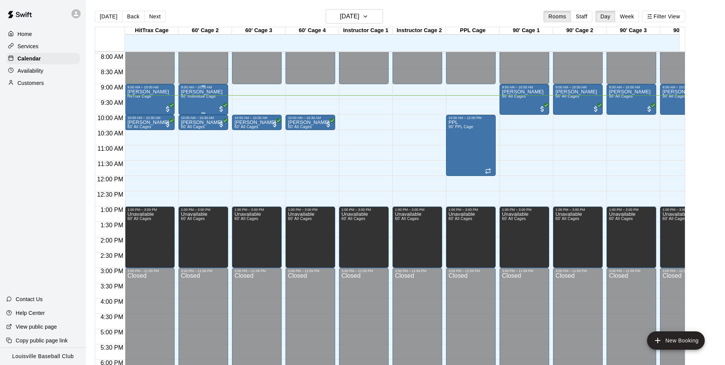
click at [194, 102] on div "Daniel Bracken 60' Individual Cage" at bounding box center [202, 271] width 42 height 365
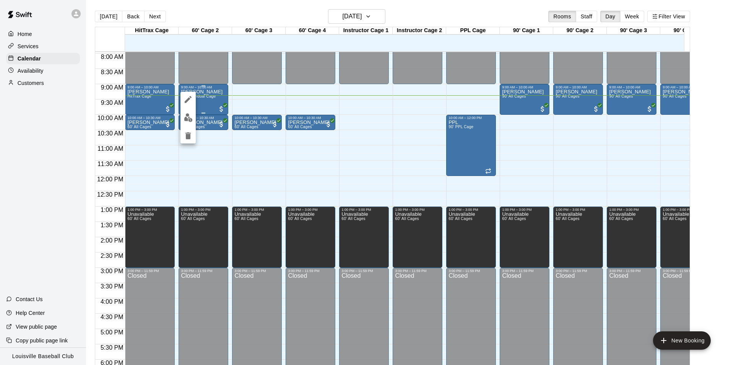
click at [181, 124] on div at bounding box center [187, 118] width 15 height 52
click at [185, 122] on button "edit" at bounding box center [187, 117] width 15 height 15
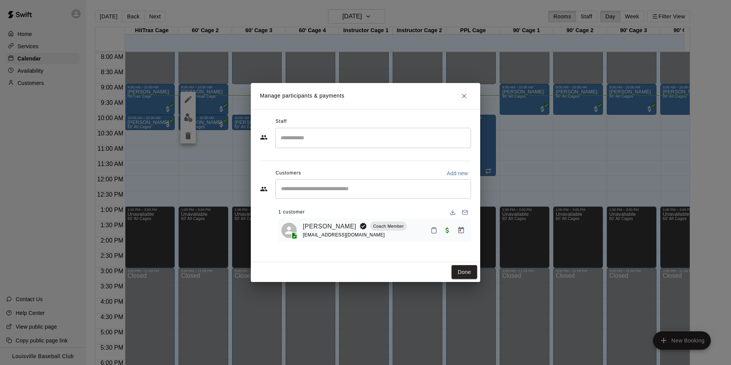
click at [433, 231] on icon "Mark attendance" at bounding box center [434, 230] width 7 height 7
click at [480, 235] on p "Mark attended" at bounding box center [486, 233] width 68 height 8
click at [464, 276] on button "Done" at bounding box center [465, 272] width 26 height 14
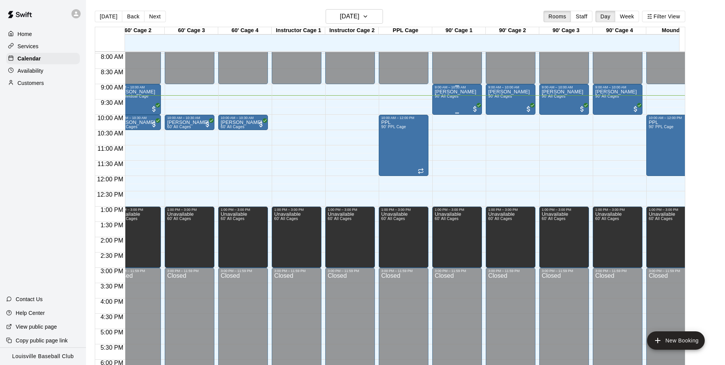
click at [449, 98] on span "90' All Cages" at bounding box center [447, 96] width 24 height 4
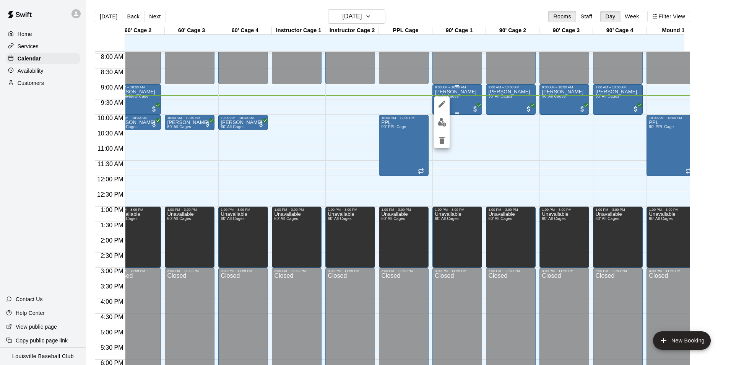
click at [444, 122] on img "edit" at bounding box center [442, 122] width 9 height 9
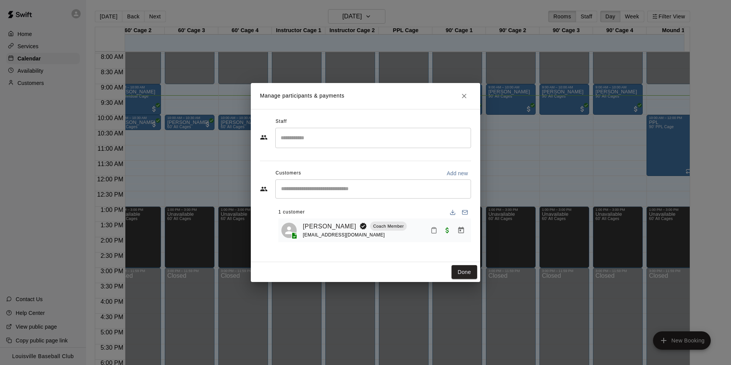
click at [432, 233] on icon "Mark attendance" at bounding box center [434, 230] width 5 height 5
click at [480, 241] on li "Mark unknown" at bounding box center [482, 247] width 89 height 12
click at [433, 233] on icon "Mark attendance" at bounding box center [434, 230] width 7 height 7
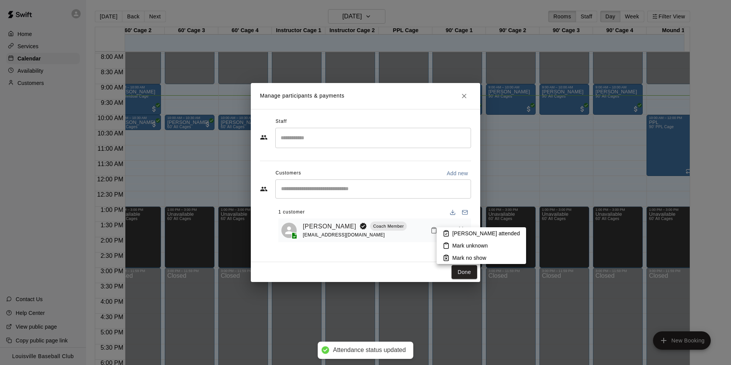
click at [477, 234] on p "Mark attended" at bounding box center [486, 233] width 68 height 8
click at [465, 272] on button "Done" at bounding box center [465, 272] width 26 height 14
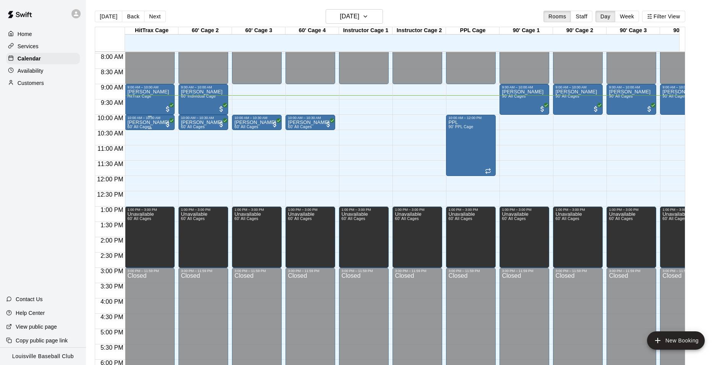
click at [142, 127] on div "Greg Lauder 60' All Cages" at bounding box center [148, 302] width 42 height 365
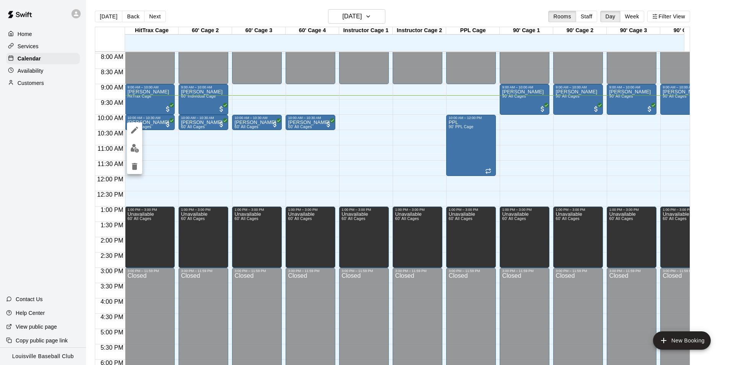
click at [136, 148] on img "edit" at bounding box center [134, 148] width 9 height 9
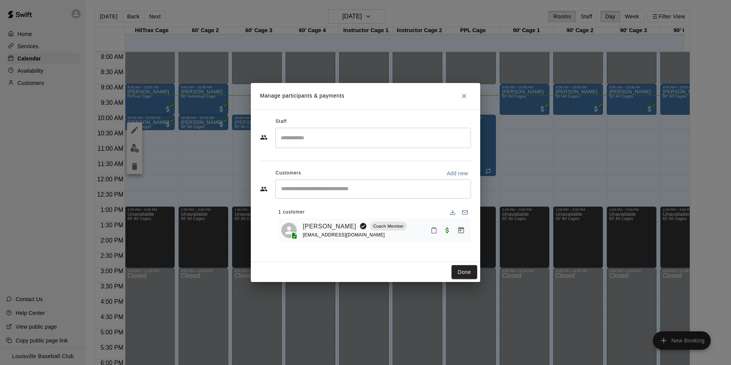
click at [436, 230] on icon "Mark attendance" at bounding box center [434, 230] width 5 height 5
click at [472, 237] on p "Mark attended" at bounding box center [488, 235] width 68 height 8
click at [465, 272] on button "Done" at bounding box center [465, 272] width 26 height 14
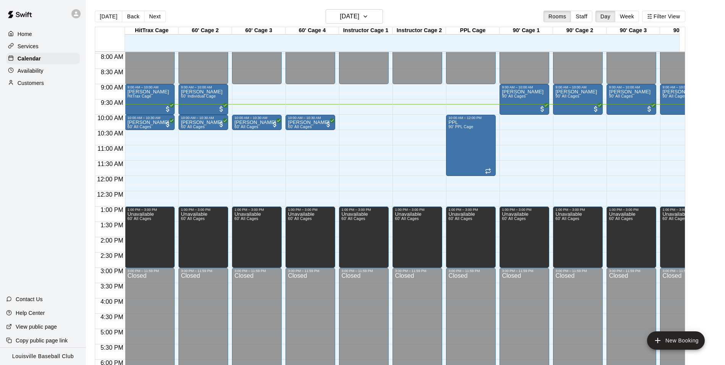
click at [77, 16] on icon at bounding box center [76, 13] width 5 height 5
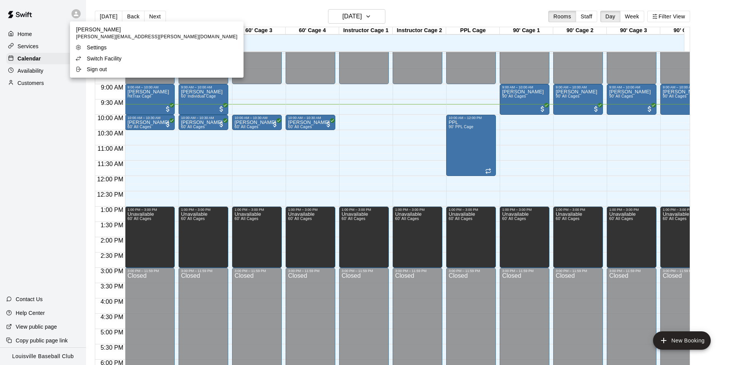
click at [120, 63] on li "Switch Facility" at bounding box center [157, 58] width 174 height 11
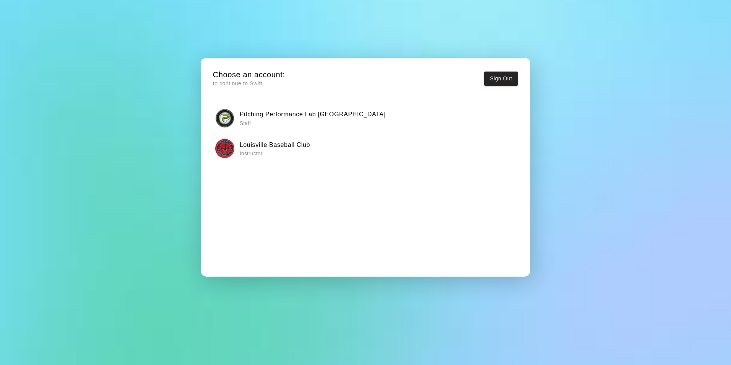
click at [265, 119] on p "Staff" at bounding box center [313, 123] width 146 height 8
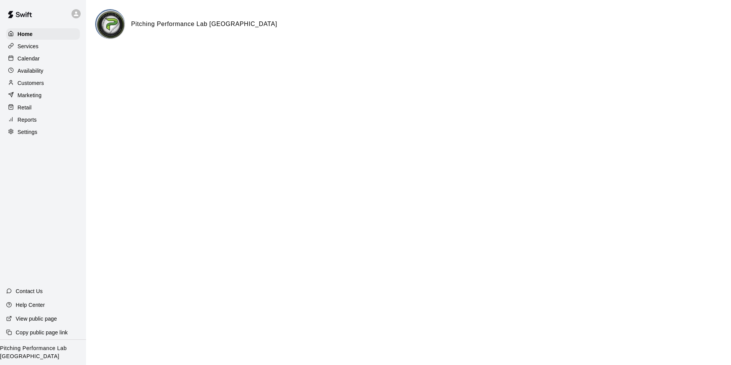
click at [115, 21] on img at bounding box center [110, 24] width 29 height 29
click at [29, 58] on p "Calendar" at bounding box center [29, 59] width 22 height 8
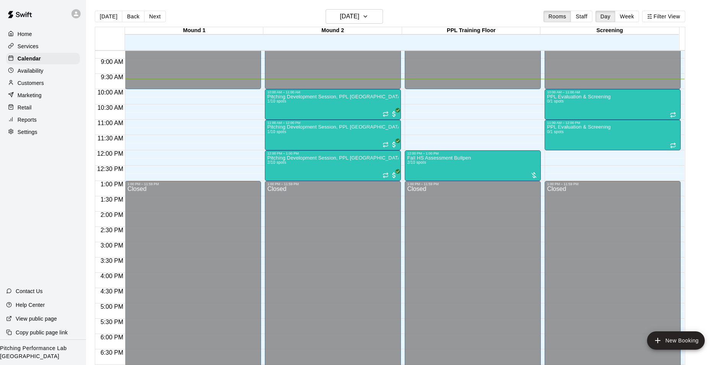
scroll to position [229, 0]
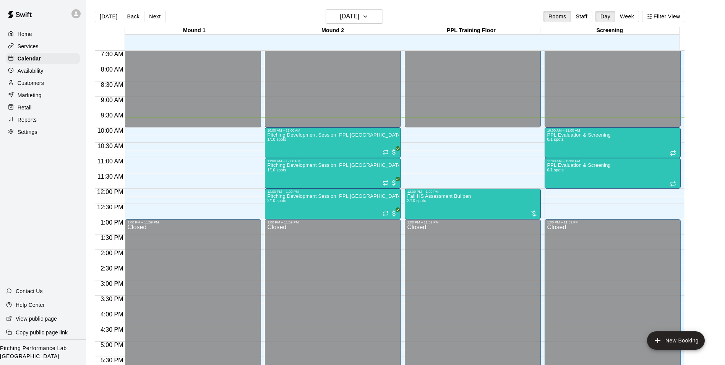
click at [72, 11] on div at bounding box center [76, 13] width 9 height 9
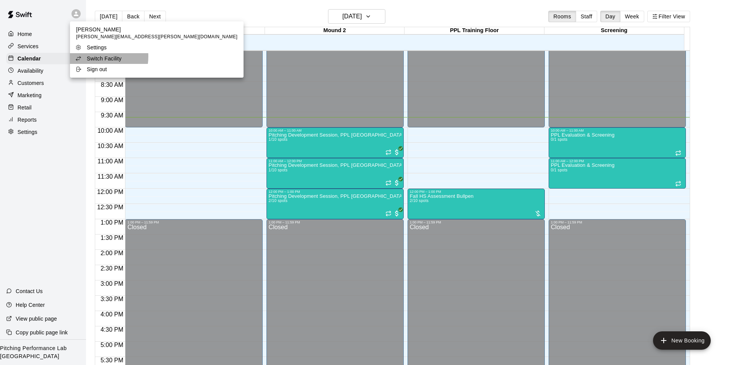
click at [94, 57] on p "Switch Facility" at bounding box center [104, 59] width 35 height 8
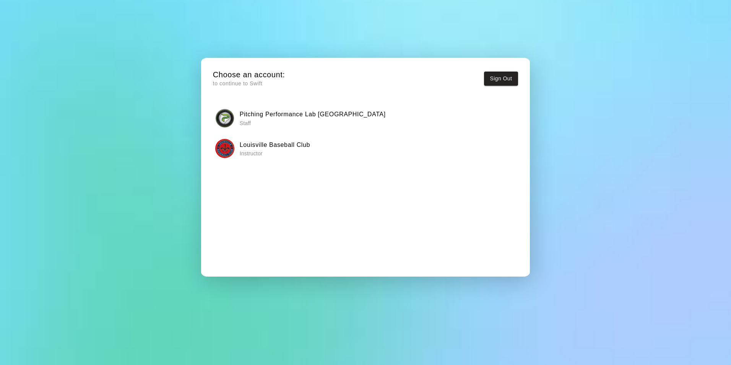
click at [247, 143] on h6 "Louisville Baseball Club" at bounding box center [275, 145] width 70 height 10
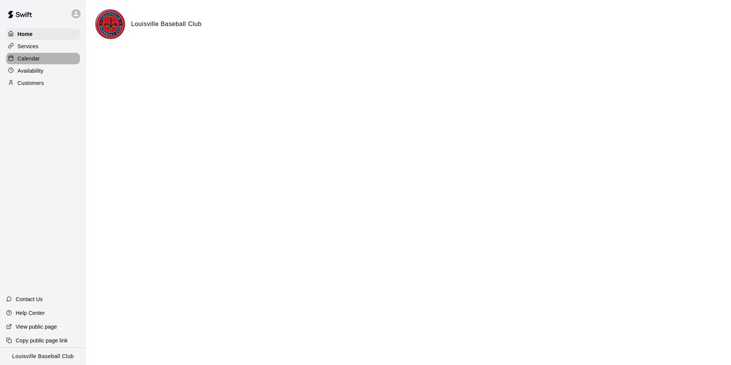
click at [49, 56] on div "Calendar" at bounding box center [43, 58] width 74 height 11
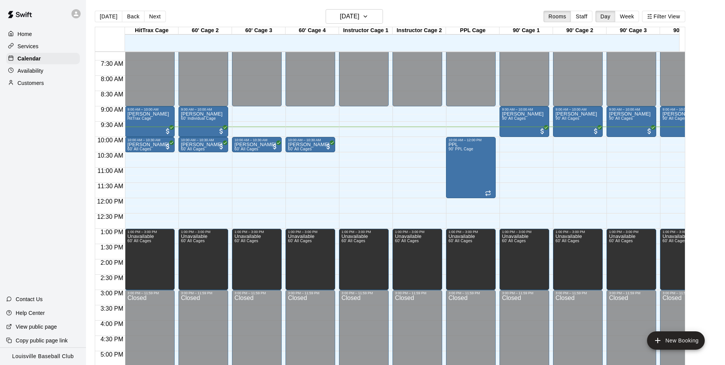
scroll to position [229, 0]
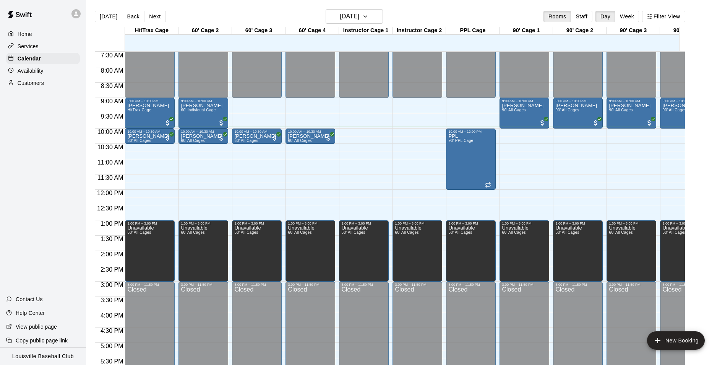
click at [52, 85] on div "Customers" at bounding box center [43, 82] width 74 height 11
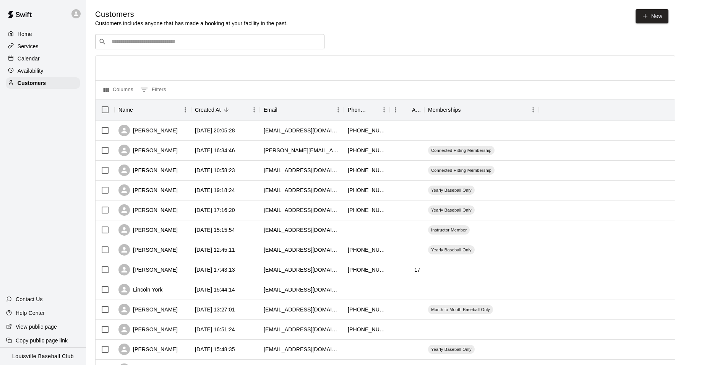
click at [285, 42] on input "Search customers by name or email" at bounding box center [215, 42] width 212 height 8
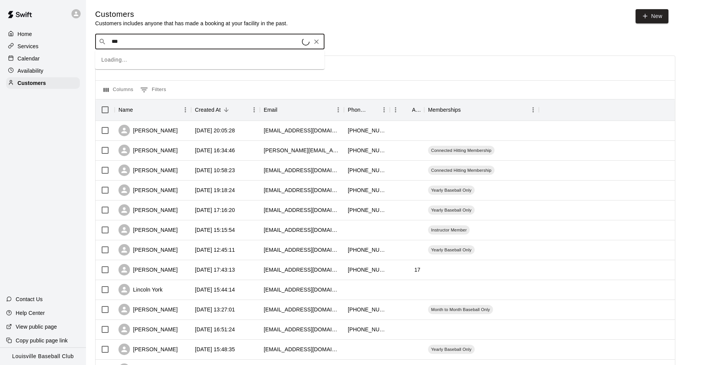
type input "****"
click at [317, 42] on icon "Clear" at bounding box center [316, 41] width 5 height 5
click at [38, 37] on div "Home" at bounding box center [43, 33] width 74 height 11
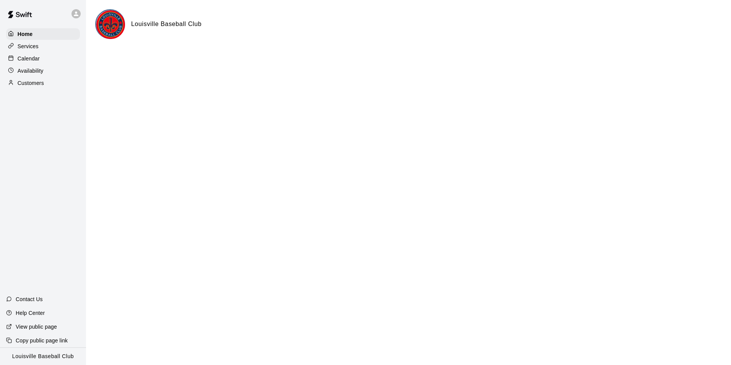
click at [44, 60] on div "Calendar" at bounding box center [43, 58] width 74 height 11
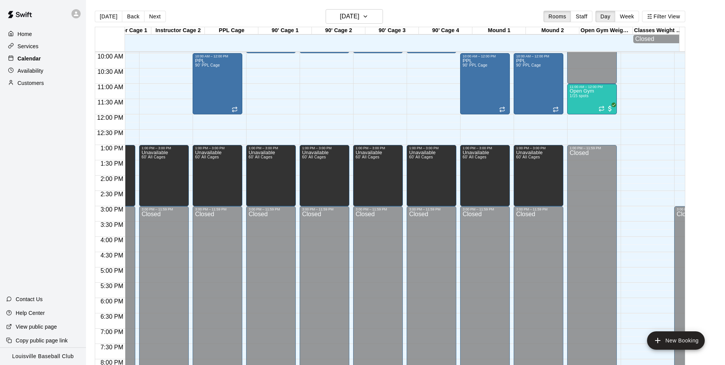
scroll to position [305, 265]
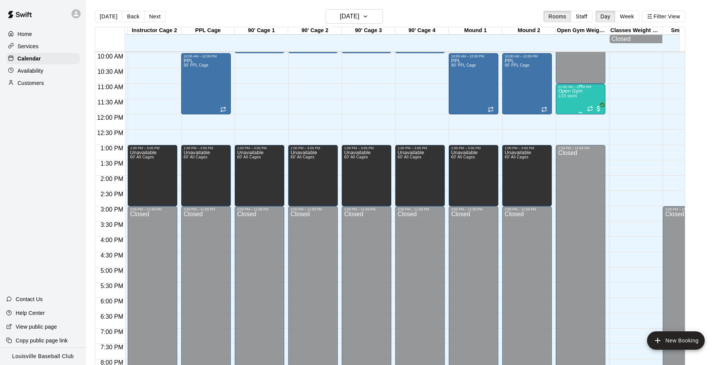
click at [572, 91] on p "Open Gym" at bounding box center [570, 91] width 24 height 0
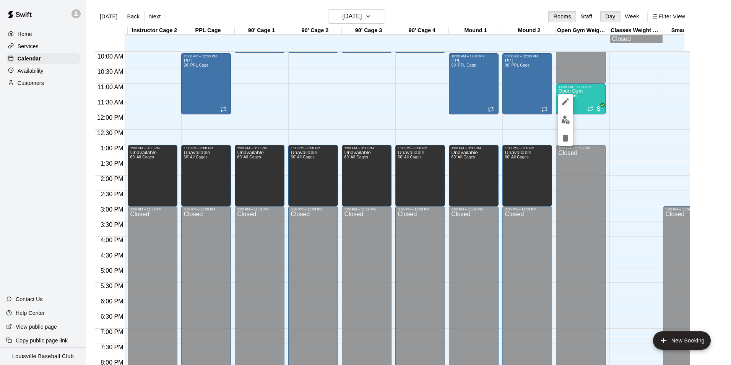
click at [566, 124] on img "edit" at bounding box center [565, 119] width 9 height 9
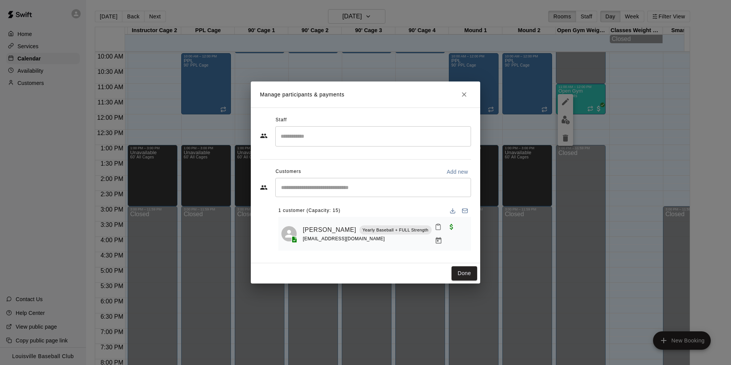
click at [464, 95] on icon "Close" at bounding box center [464, 95] width 8 height 8
